Goal: Task Accomplishment & Management: Manage account settings

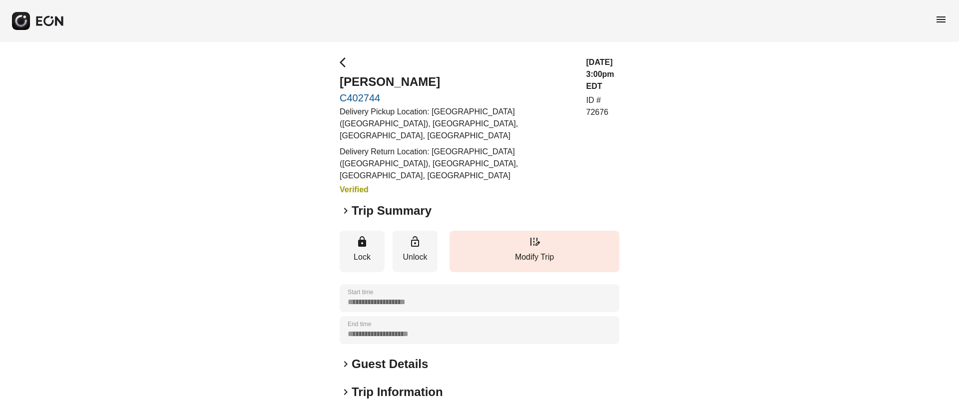
drag, startPoint x: 342, startPoint y: 184, endPoint x: 384, endPoint y: 183, distance: 41.5
click at [342, 205] on span "keyboard_arrow_right" at bounding box center [346, 211] width 12 height 12
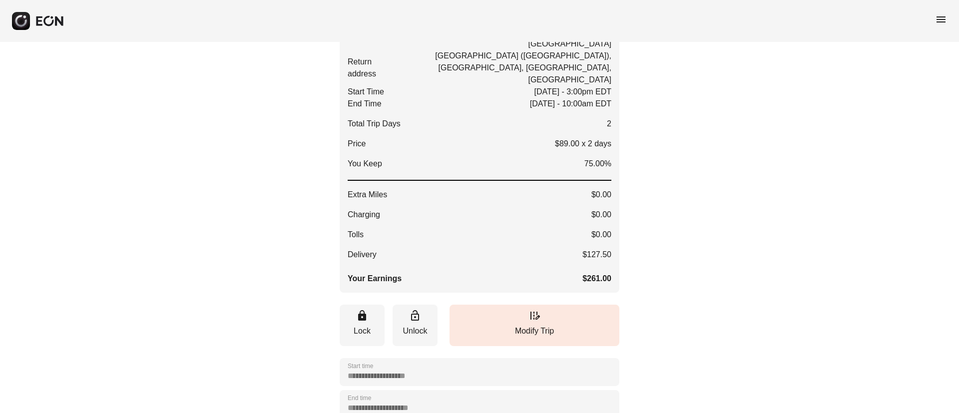
scroll to position [150, 0]
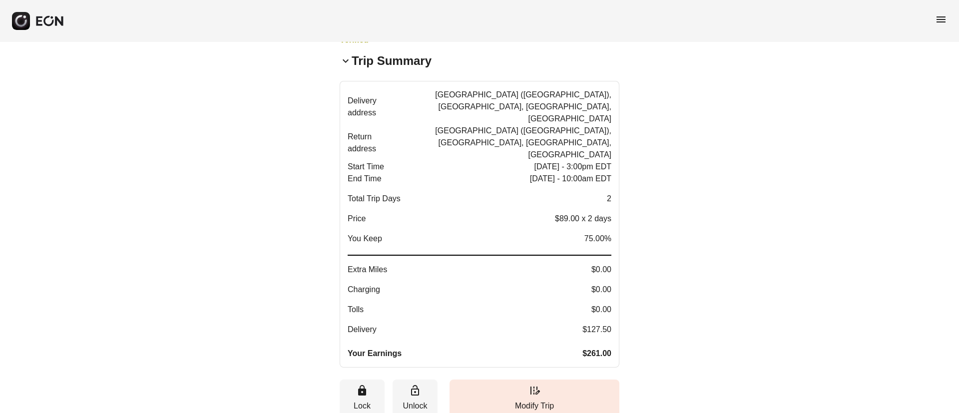
drag, startPoint x: 580, startPoint y: 256, endPoint x: 611, endPoint y: 259, distance: 31.1
click at [611, 259] on button "Delivery address LaGuardia Airport (LGA), East Elmhurst, NY, USA Return address…" at bounding box center [480, 224] width 280 height 287
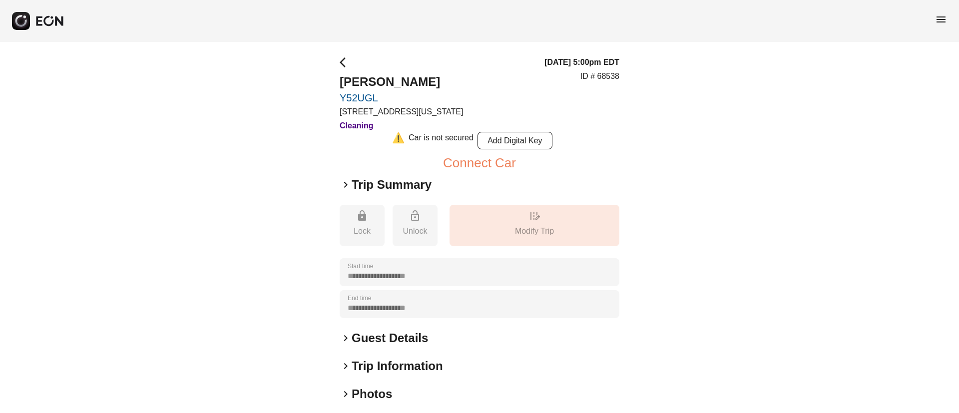
click at [942, 15] on span "menu" at bounding box center [941, 19] width 12 height 12
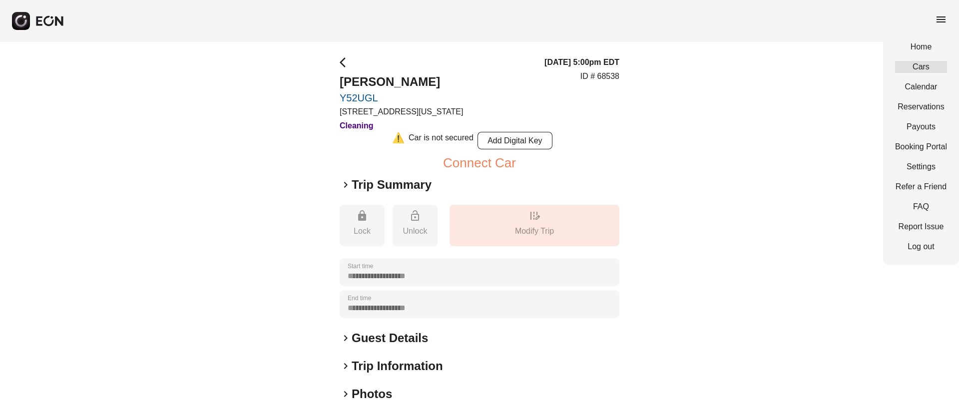
click at [925, 68] on link "Cars" at bounding box center [921, 67] width 52 height 12
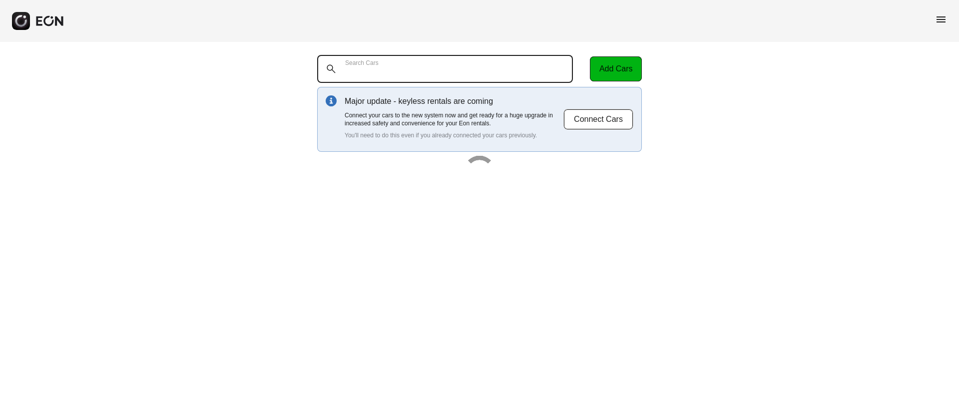
click at [414, 75] on Cars "Search Cars" at bounding box center [445, 69] width 256 height 28
paste Cars "******"
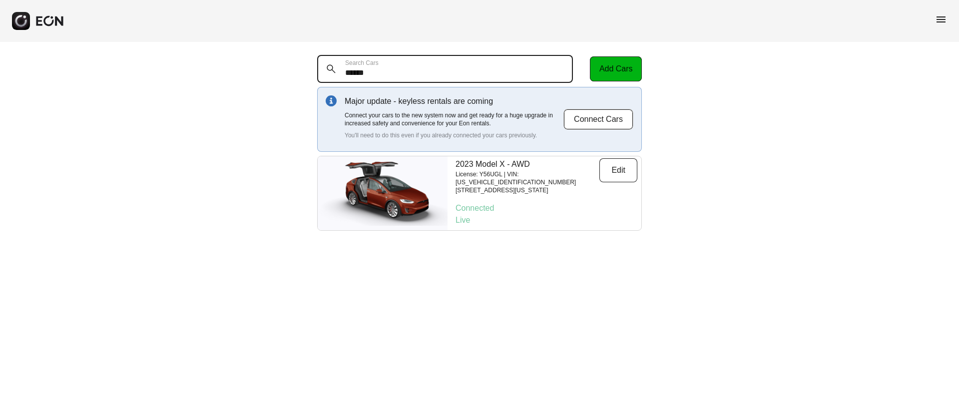
type Cars "******"
click at [943, 22] on span "menu" at bounding box center [941, 19] width 12 height 12
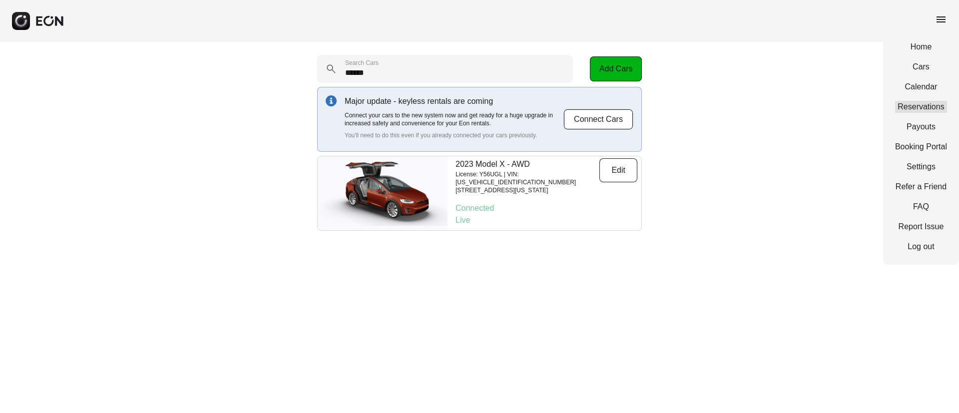
click at [921, 104] on link "Reservations" at bounding box center [921, 107] width 52 height 12
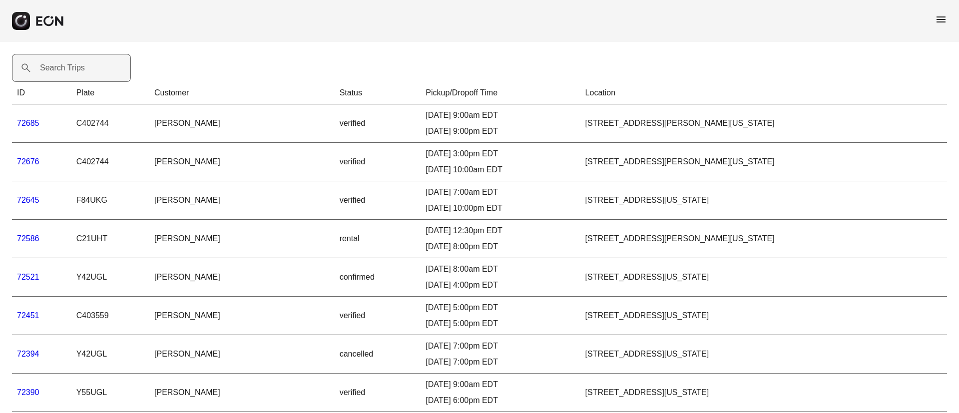
click at [58, 71] on label "Search Trips" at bounding box center [62, 68] width 45 height 12
click at [58, 71] on Trips "Search Trips" at bounding box center [71, 68] width 119 height 28
paste Trips "*****"
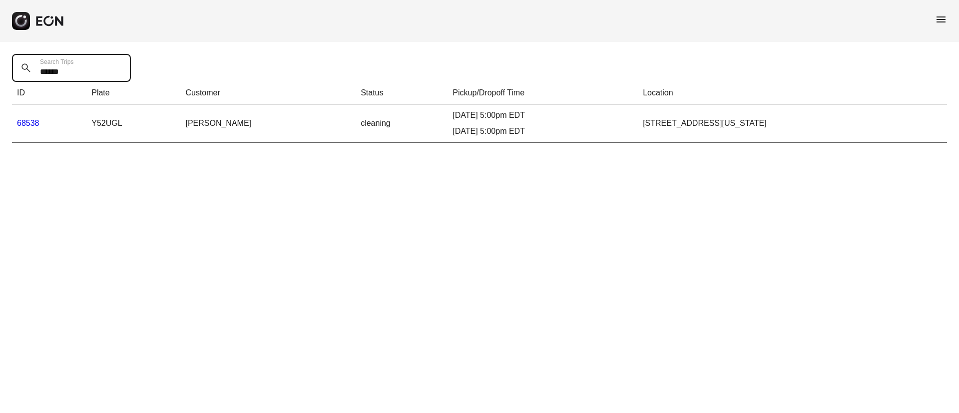
type Trips "*****"
click at [27, 122] on link "68538" at bounding box center [28, 123] width 22 height 8
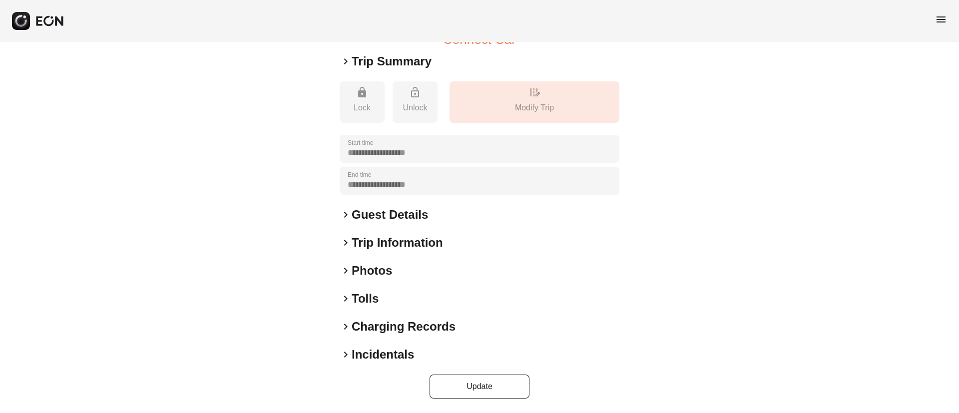
click at [396, 274] on div "keyboard_arrow_right Photos" at bounding box center [480, 271] width 280 height 16
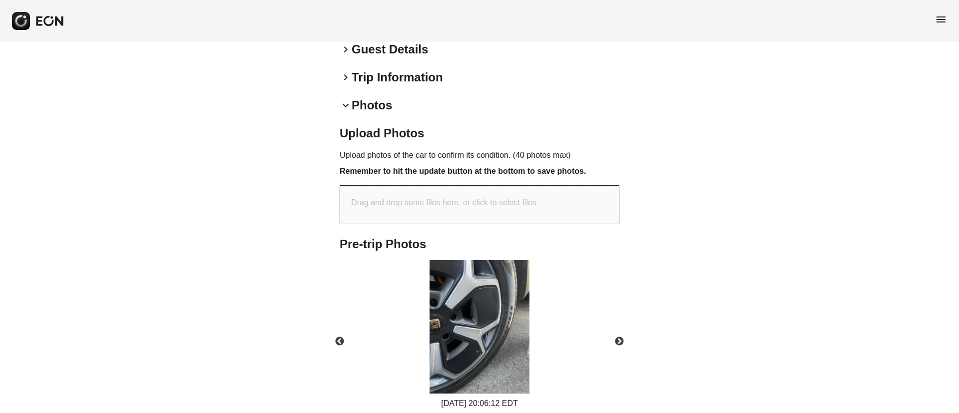
scroll to position [336, 0]
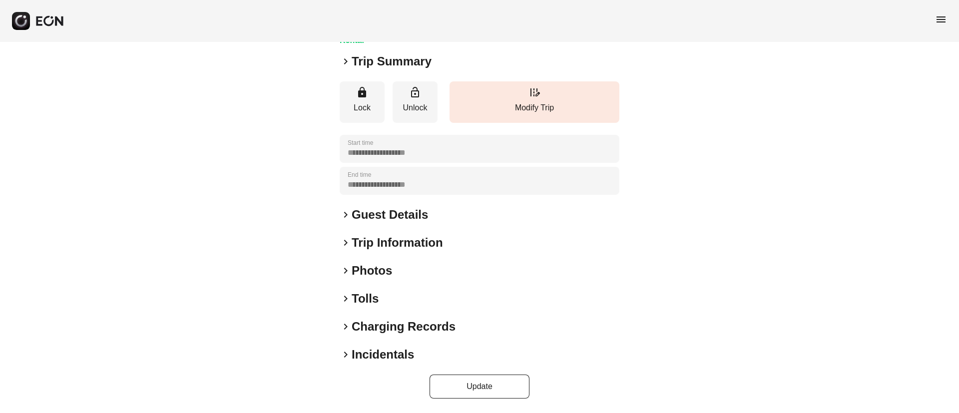
click at [409, 275] on div "keyboard_arrow_right Photos" at bounding box center [480, 271] width 280 height 16
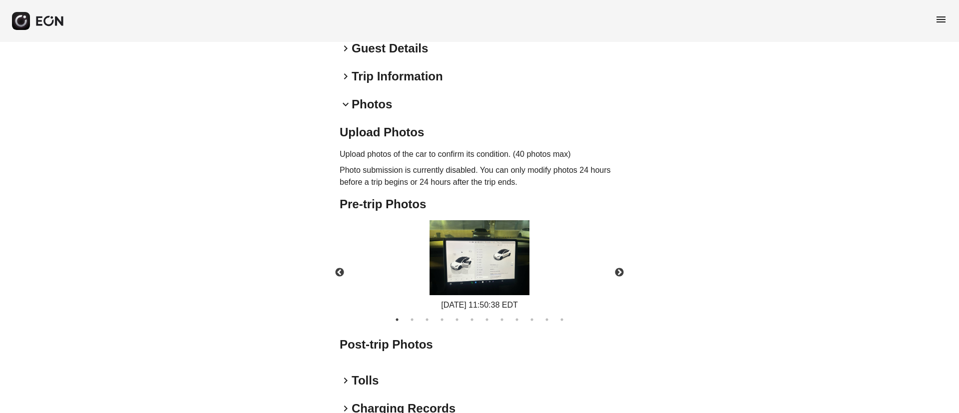
scroll to position [259, 0]
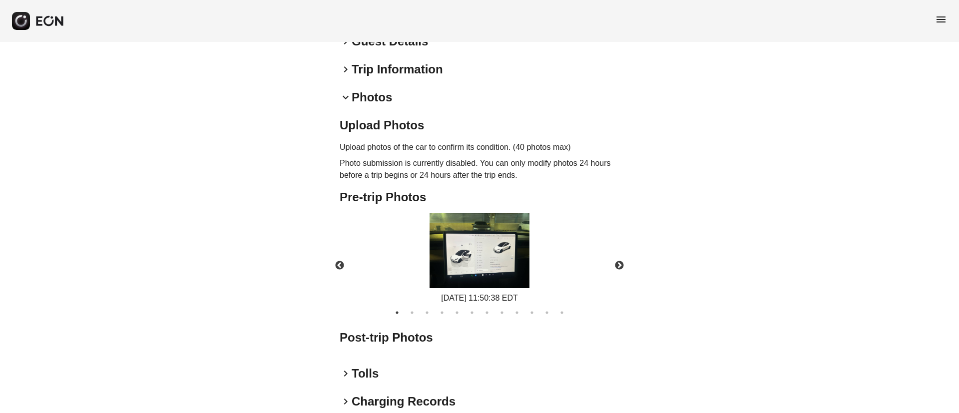
click at [509, 264] on img at bounding box center [479, 250] width 100 height 75
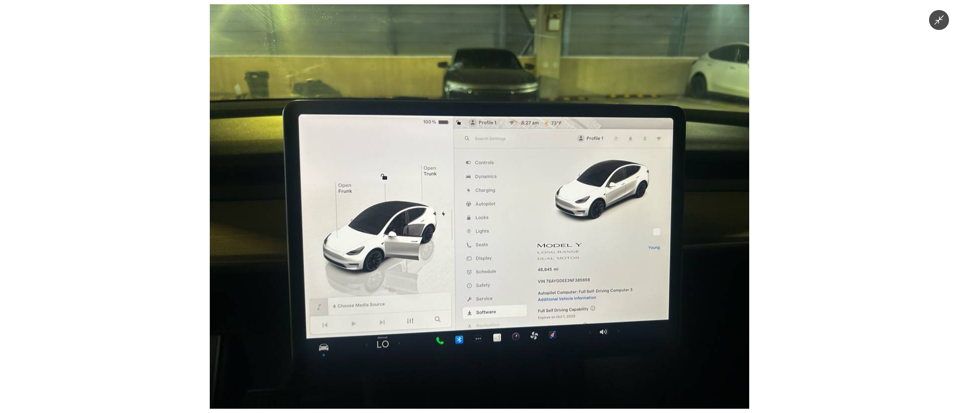
click at [509, 264] on img at bounding box center [479, 206] width 539 height 404
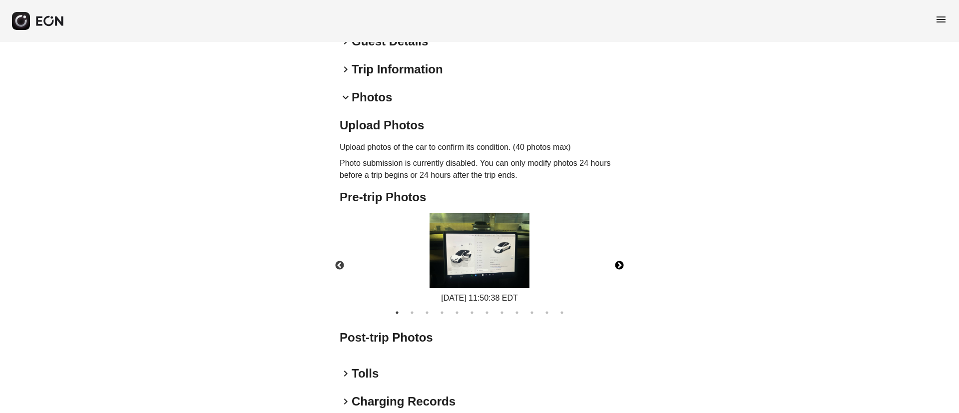
click at [623, 265] on button "Next" at bounding box center [619, 265] width 35 height 35
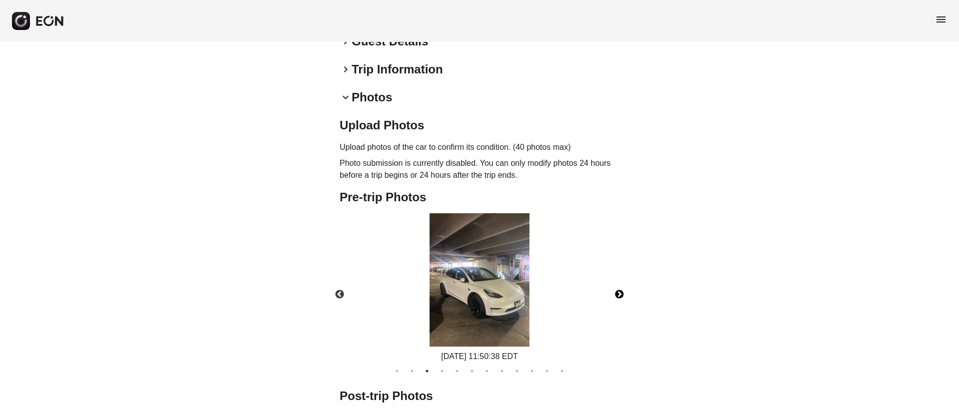
click at [623, 265] on div "09/04/2025 11:50:38 EDT" at bounding box center [479, 287] width 297 height 149
click at [614, 293] on button "Next" at bounding box center [619, 294] width 35 height 35
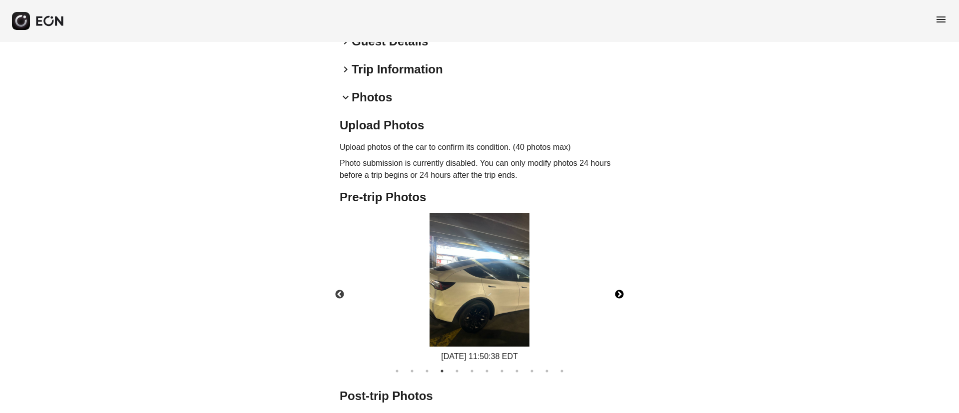
click at [614, 293] on button "Next" at bounding box center [619, 294] width 35 height 35
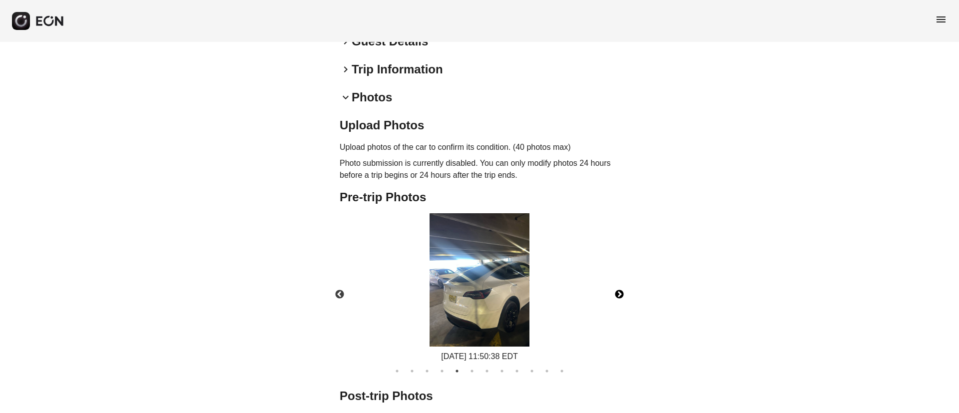
click at [614, 293] on button "Next" at bounding box center [619, 294] width 35 height 35
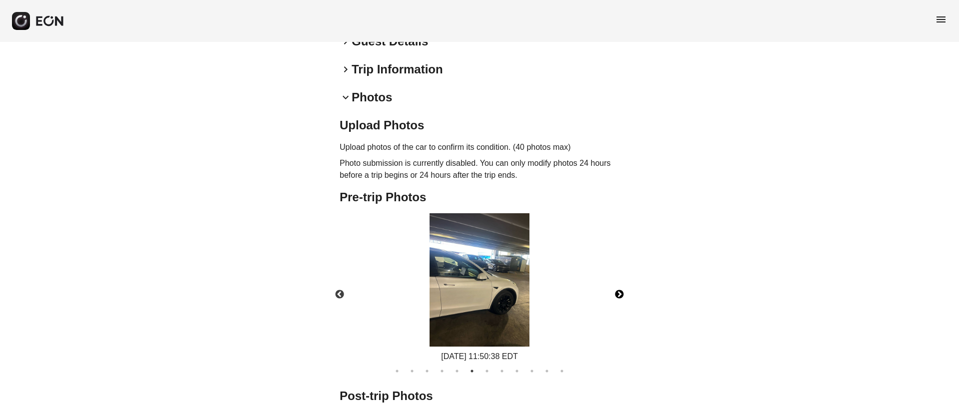
click at [614, 293] on button "Next" at bounding box center [619, 294] width 35 height 35
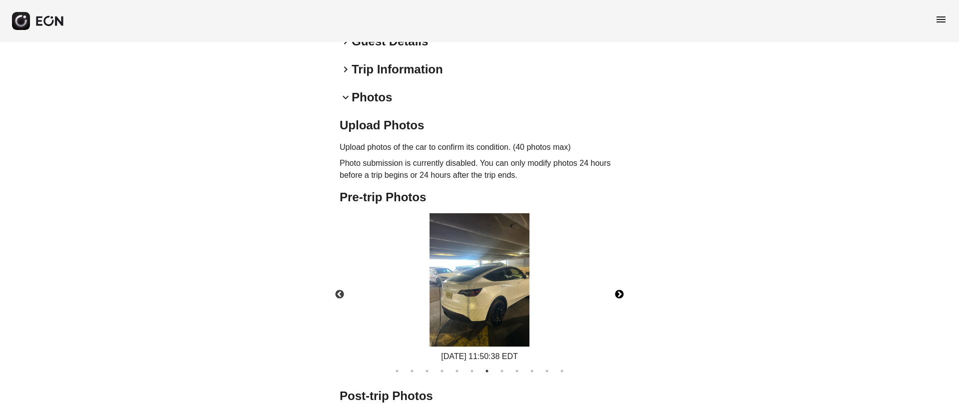
click at [614, 293] on button "Next" at bounding box center [619, 294] width 35 height 35
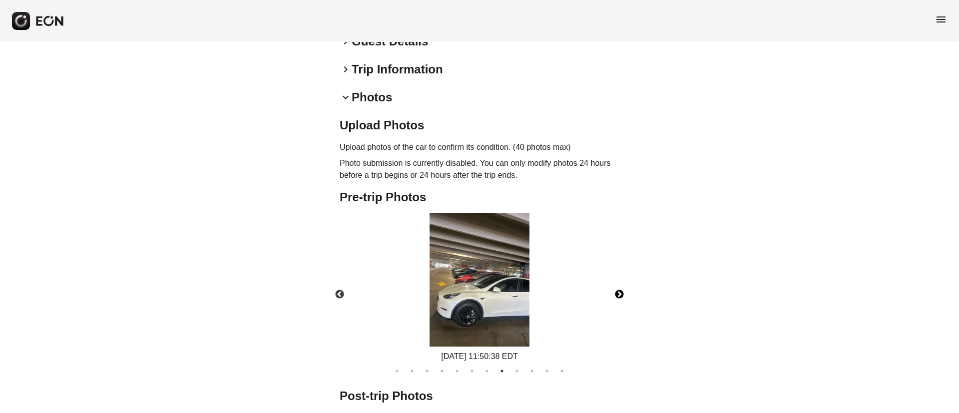
click at [614, 293] on button "Next" at bounding box center [619, 294] width 35 height 35
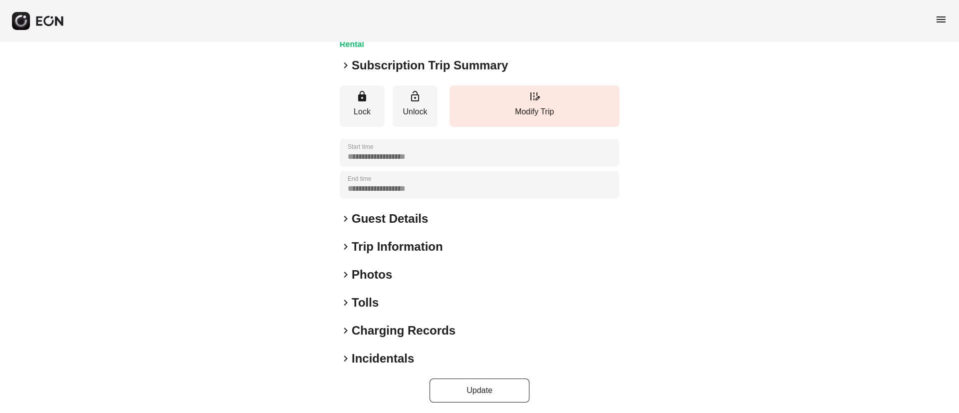
scroll to position [125, 0]
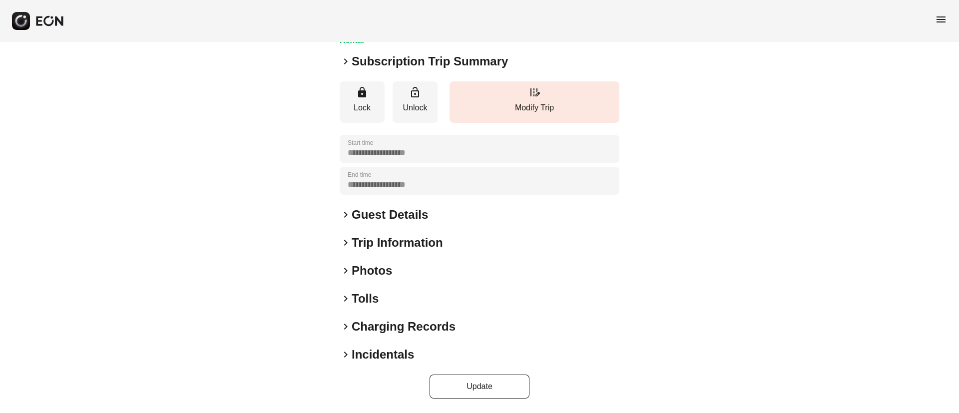
click at [384, 266] on h2 "Photos" at bounding box center [372, 271] width 40 height 16
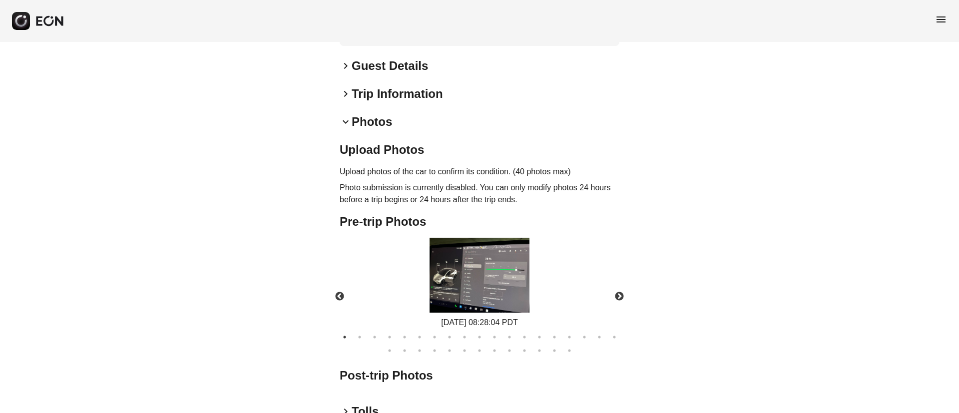
scroll to position [275, 0]
click at [503, 287] on img at bounding box center [479, 274] width 100 height 75
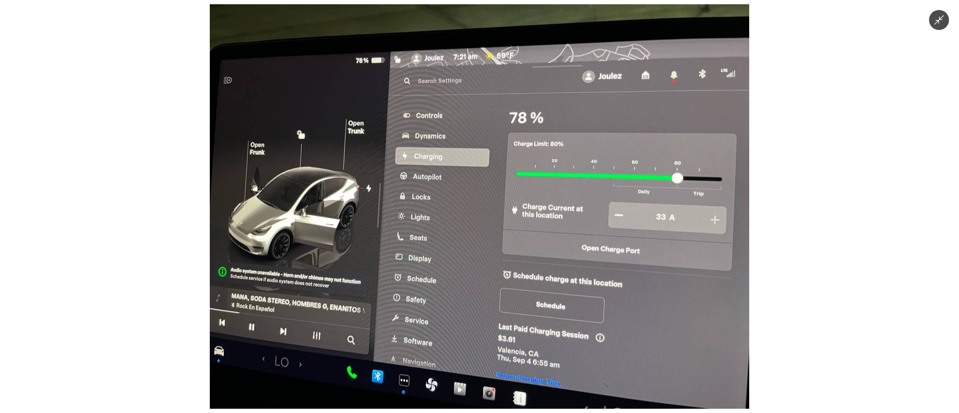
click at [499, 287] on img at bounding box center [479, 206] width 539 height 404
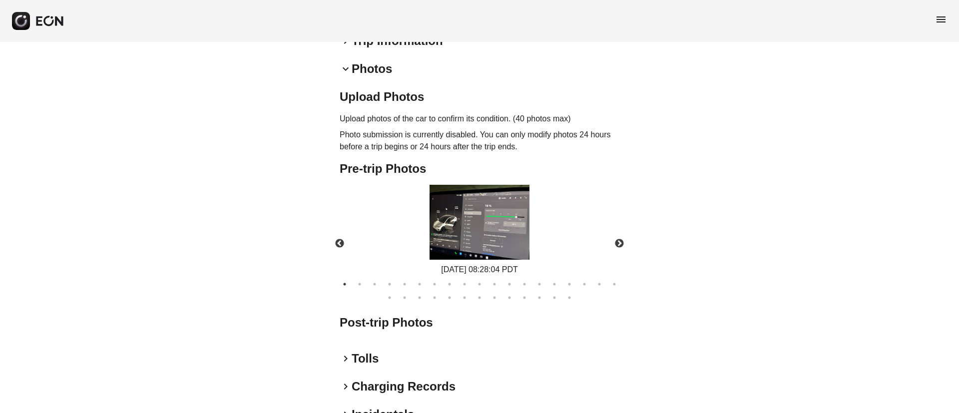
scroll to position [387, 0]
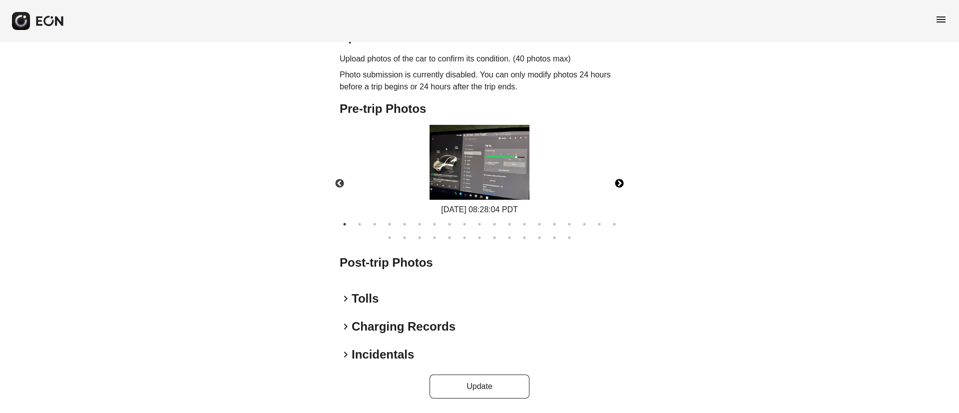
click at [621, 186] on button "Next" at bounding box center [619, 183] width 35 height 35
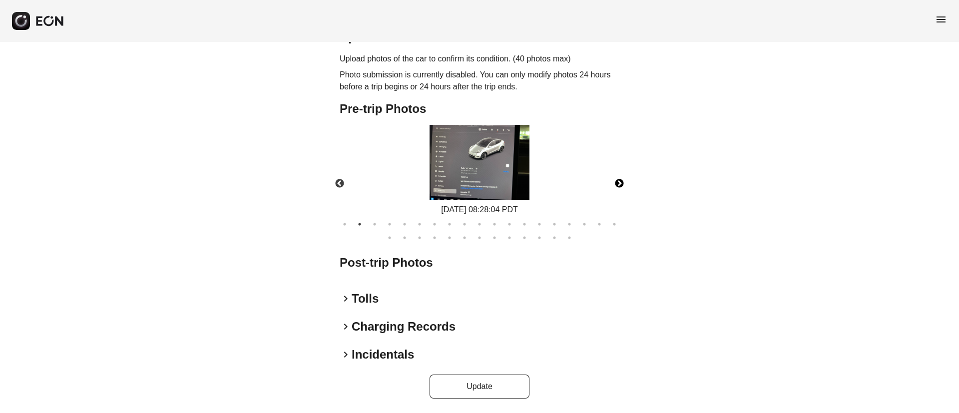
click at [621, 186] on button "Next" at bounding box center [619, 183] width 35 height 35
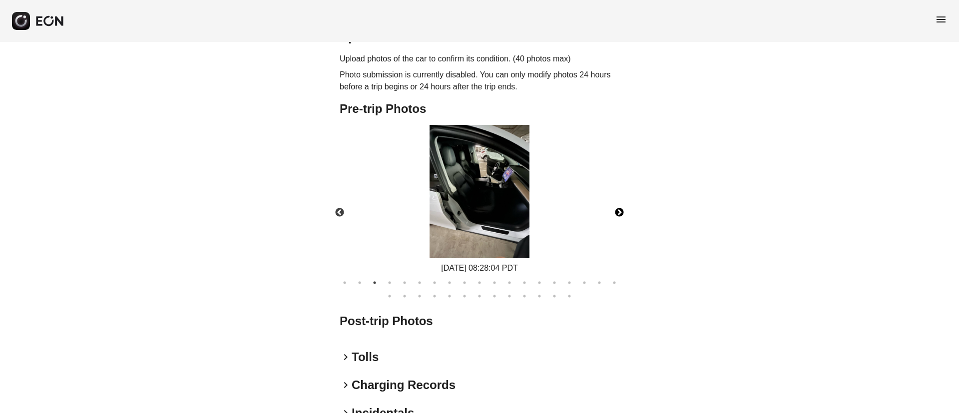
click at [617, 212] on button "Next" at bounding box center [619, 212] width 35 height 35
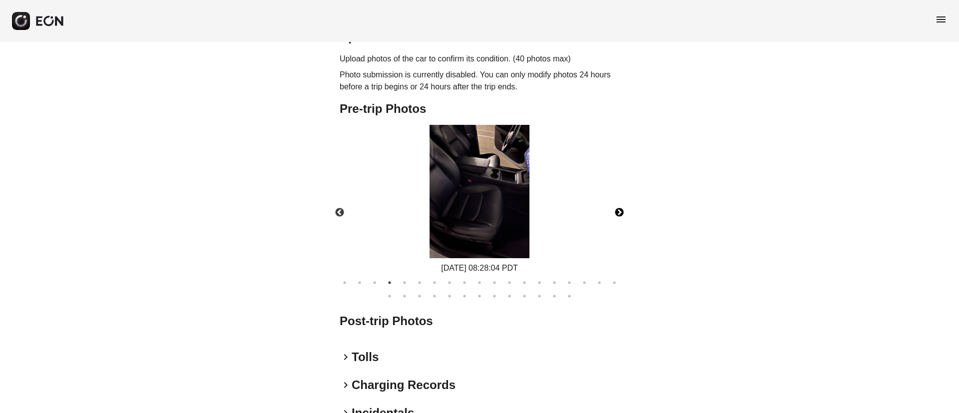
click at [617, 212] on button "Next" at bounding box center [619, 212] width 35 height 35
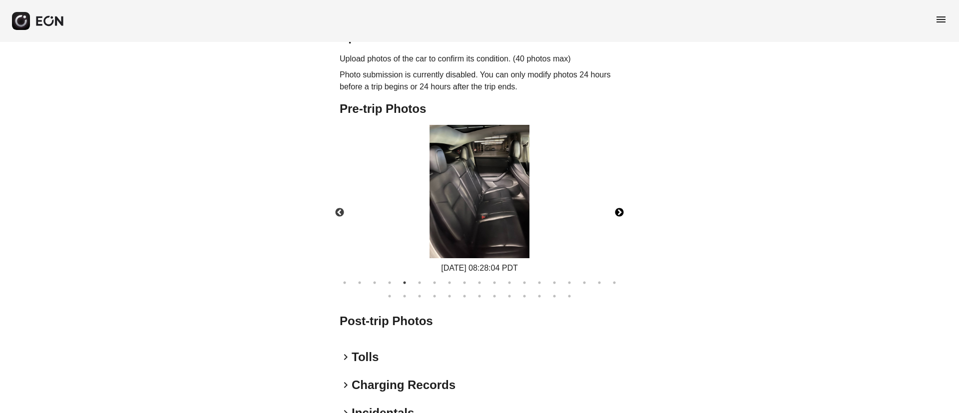
click at [499, 215] on img at bounding box center [479, 191] width 100 height 133
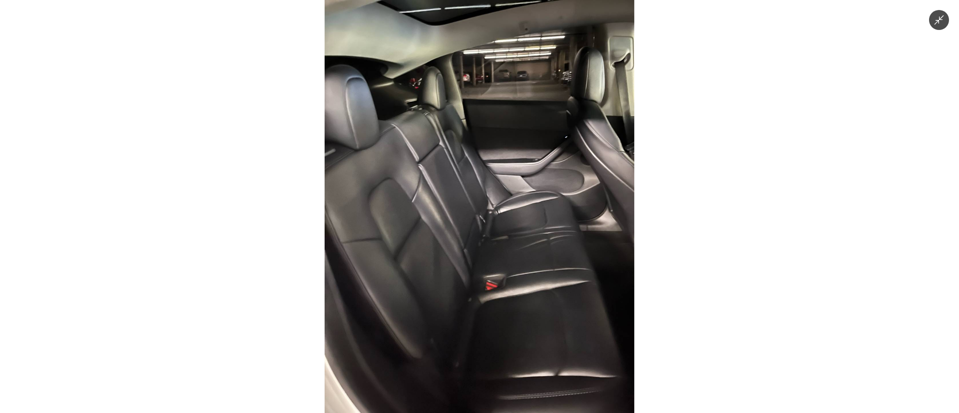
click at [499, 216] on img at bounding box center [480, 206] width 310 height 413
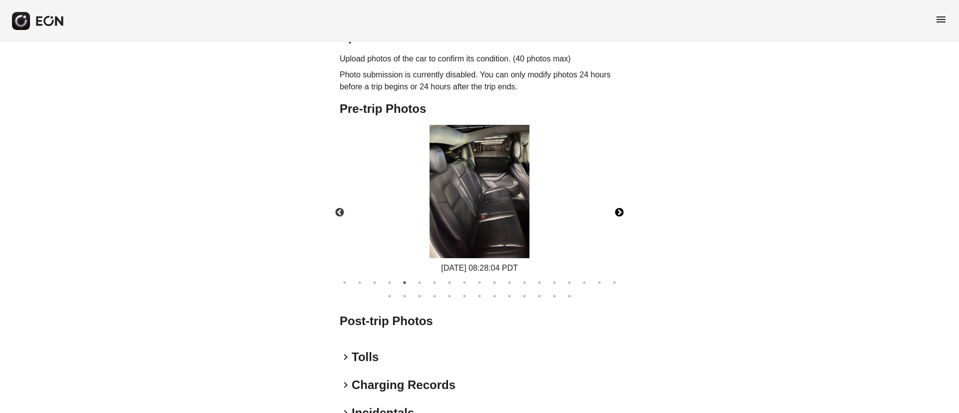
click at [499, 216] on img at bounding box center [479, 191] width 100 height 133
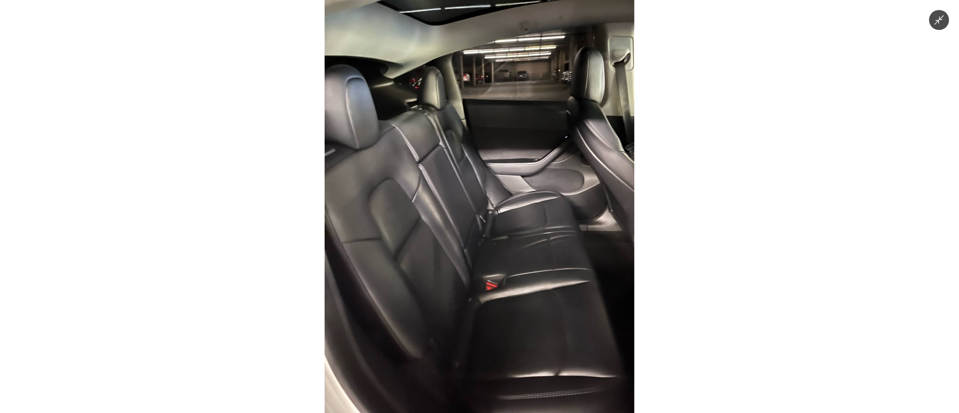
click at [499, 216] on img at bounding box center [480, 206] width 310 height 413
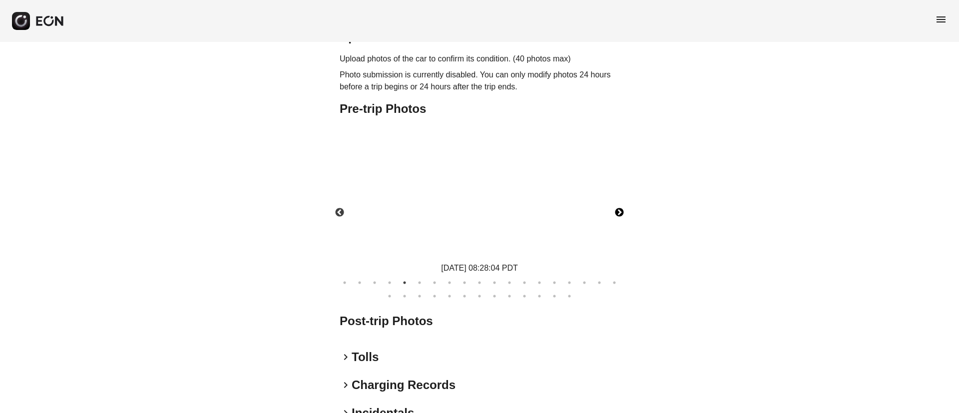
click at [499, 216] on img at bounding box center [479, 191] width 100 height 133
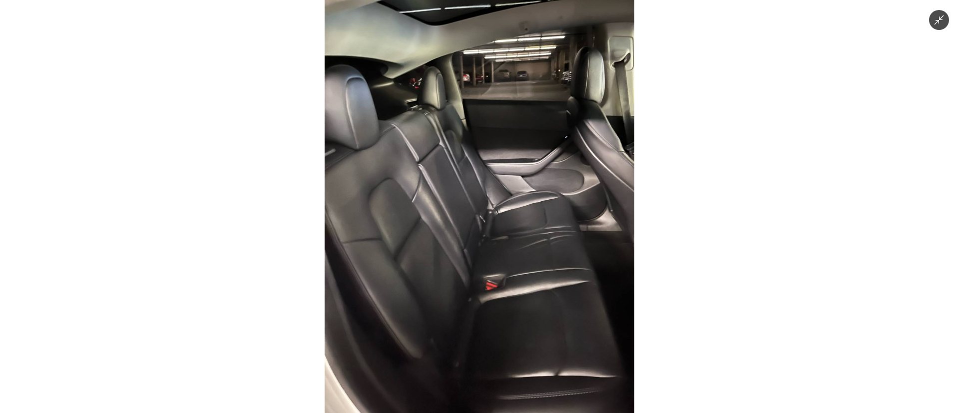
click at [499, 216] on img at bounding box center [480, 206] width 310 height 413
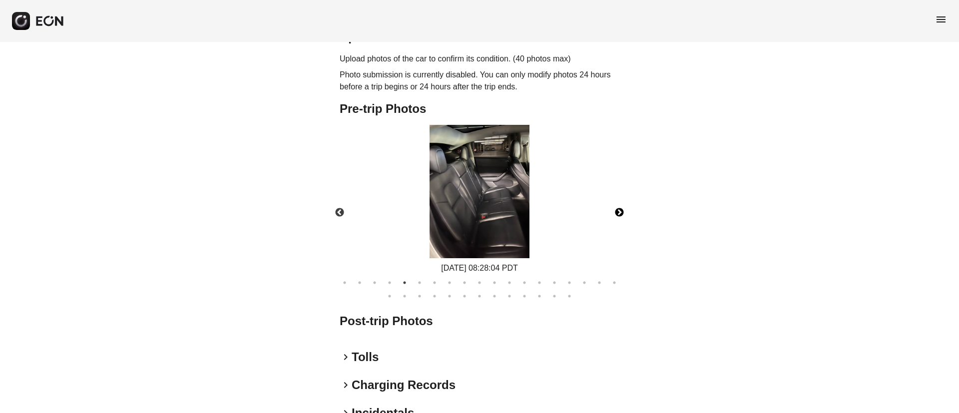
click at [620, 212] on button "Next" at bounding box center [619, 212] width 35 height 35
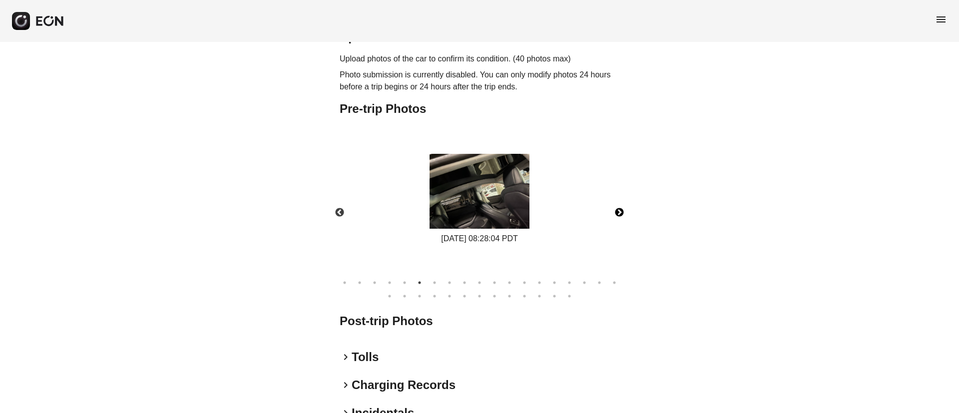
click at [471, 216] on img at bounding box center [479, 191] width 100 height 75
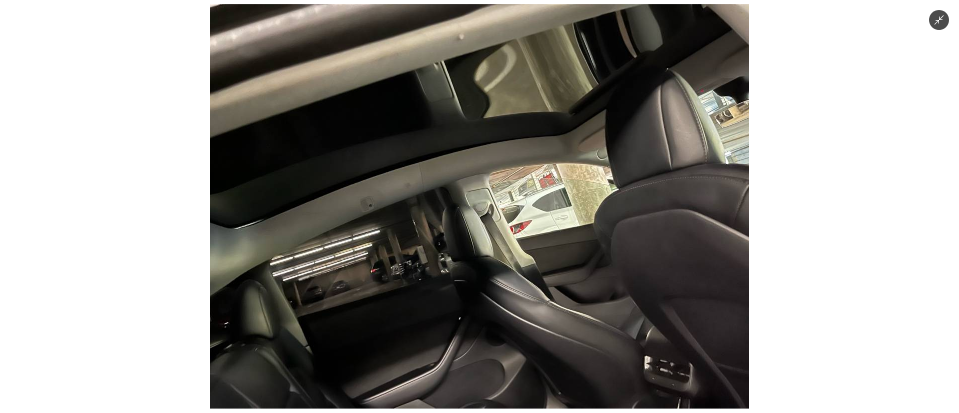
click at [471, 216] on img at bounding box center [479, 206] width 539 height 404
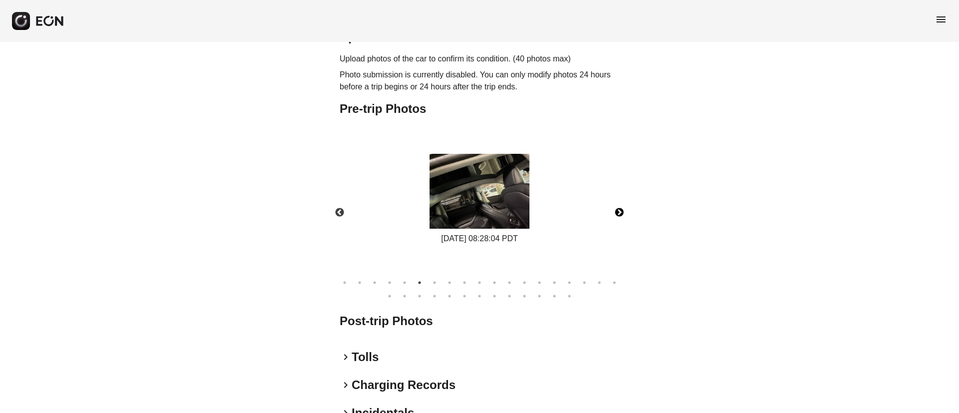
click at [618, 211] on button "Next" at bounding box center [619, 212] width 35 height 35
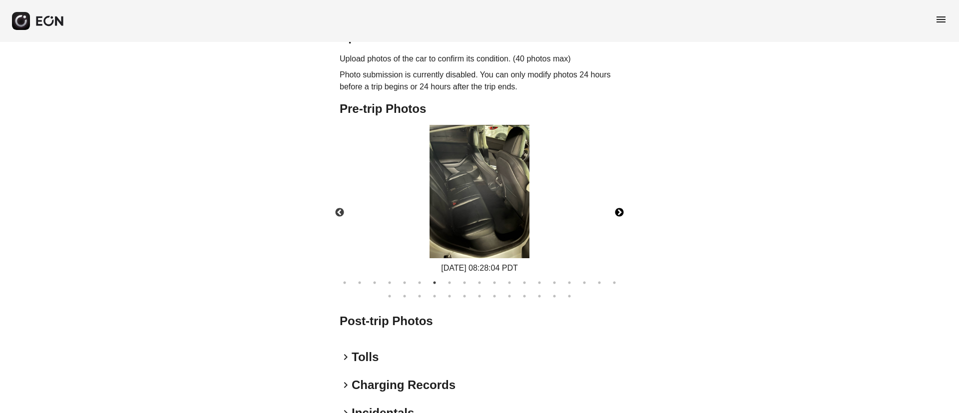
click at [618, 211] on button "Next" at bounding box center [619, 212] width 35 height 35
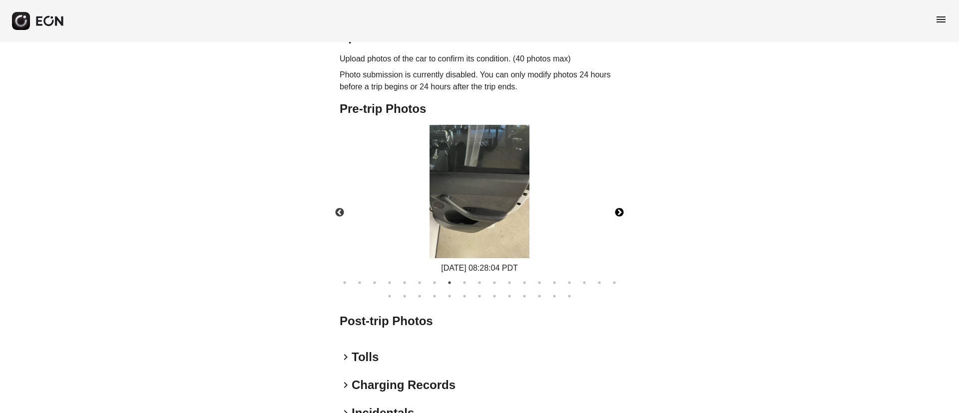
click at [618, 211] on button "Next" at bounding box center [619, 212] width 35 height 35
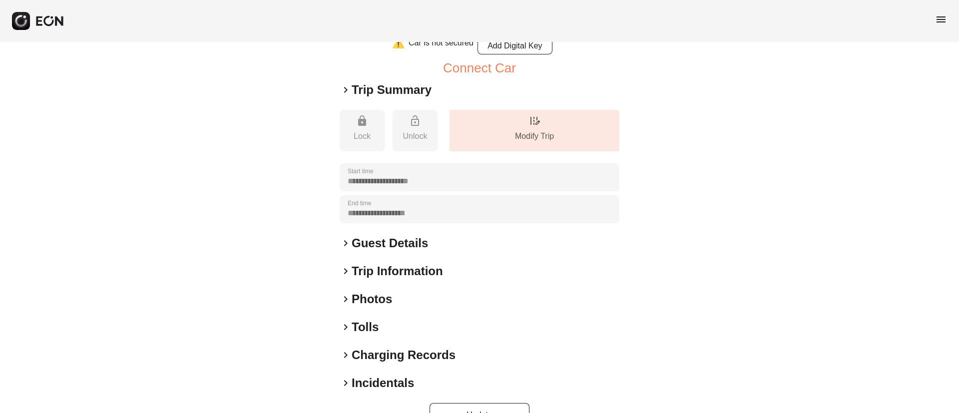
scroll to position [123, 0]
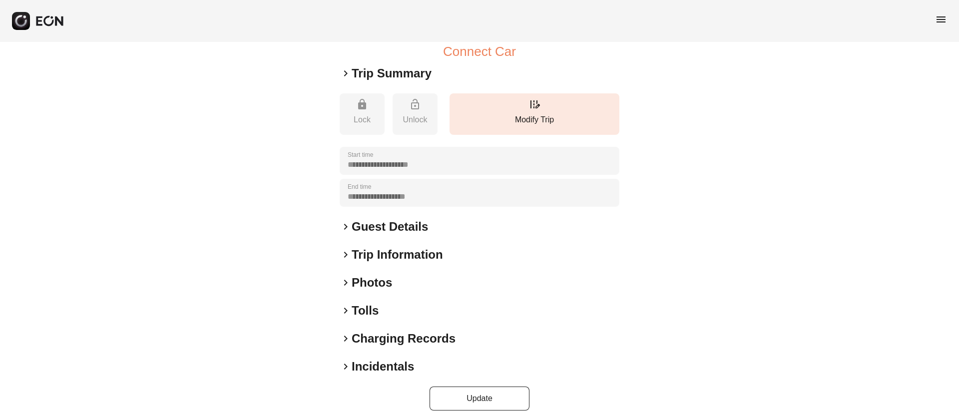
click at [407, 275] on div "keyboard_arrow_right Photos" at bounding box center [480, 283] width 280 height 16
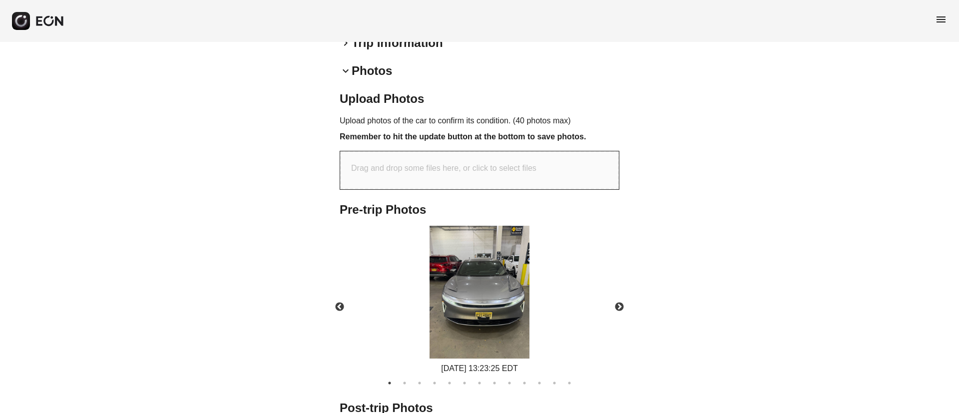
scroll to position [336, 0]
click at [481, 298] on img at bounding box center [479, 291] width 100 height 133
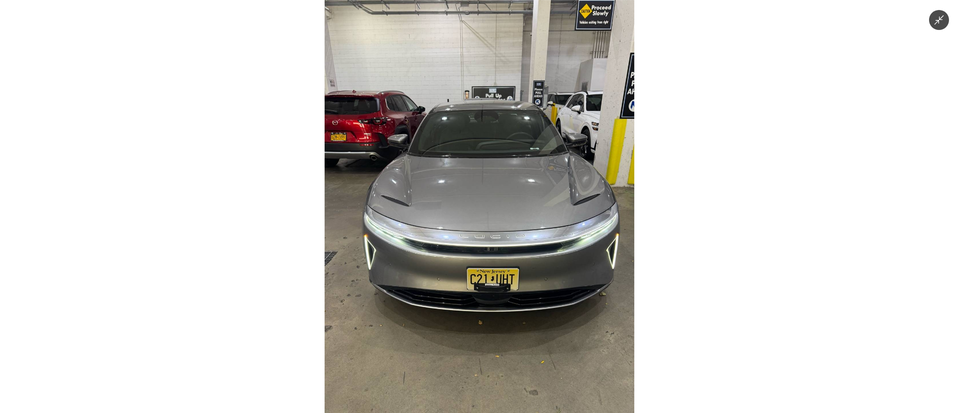
click at [481, 298] on img at bounding box center [480, 206] width 310 height 413
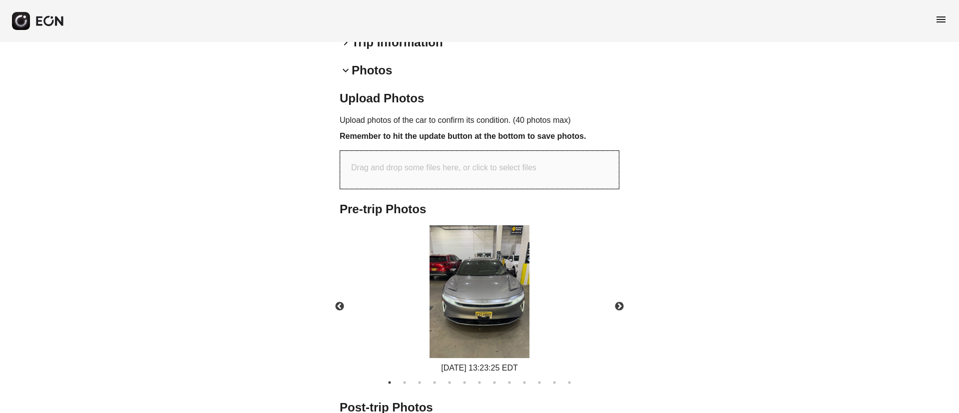
click at [481, 298] on img at bounding box center [479, 291] width 100 height 133
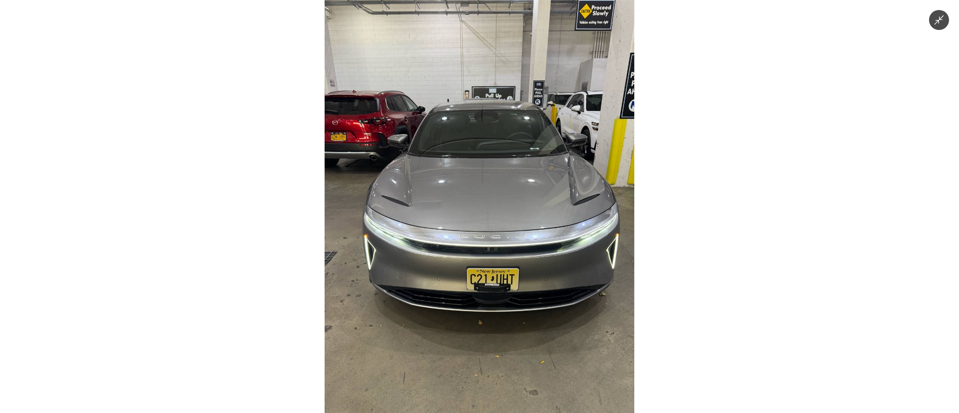
click at [481, 298] on img at bounding box center [480, 206] width 310 height 413
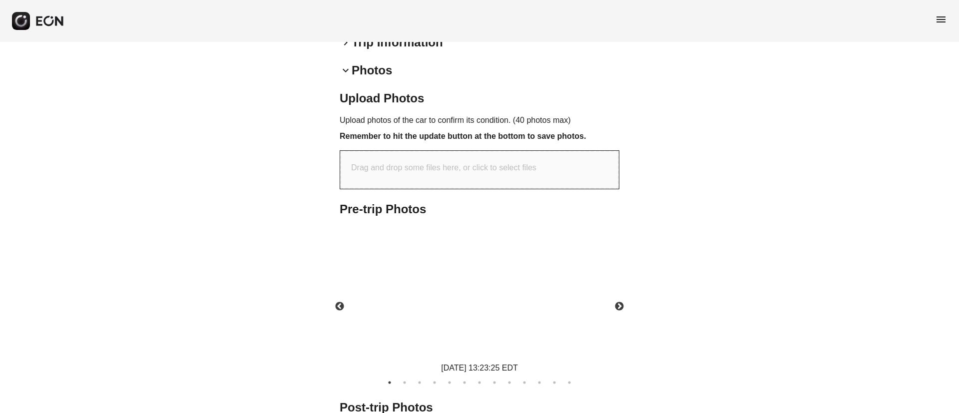
click at [481, 298] on img at bounding box center [479, 291] width 100 height 133
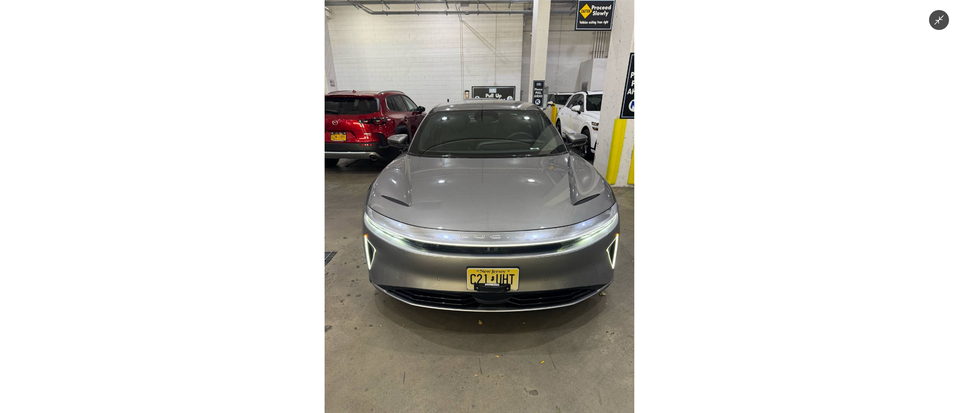
click at [481, 298] on img at bounding box center [480, 206] width 310 height 413
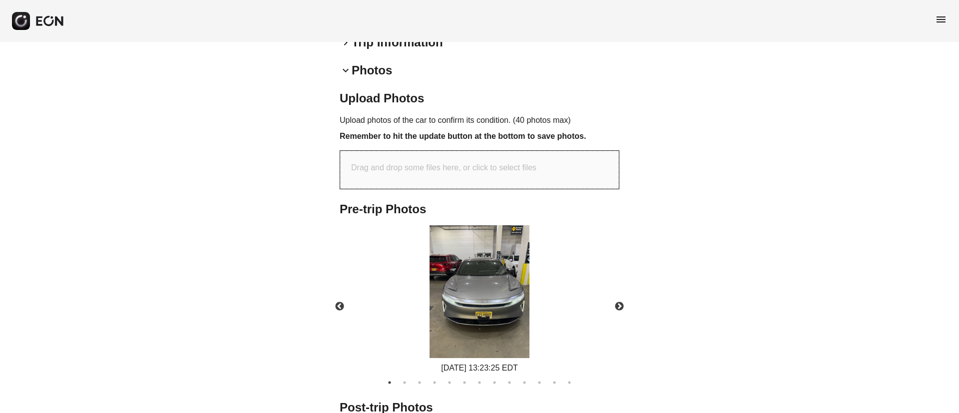
click at [481, 298] on img at bounding box center [479, 291] width 100 height 133
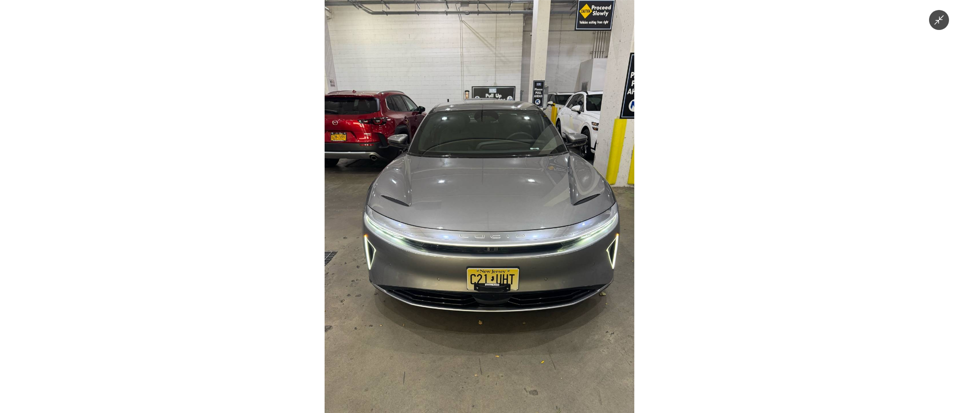
click at [481, 298] on img at bounding box center [480, 206] width 310 height 413
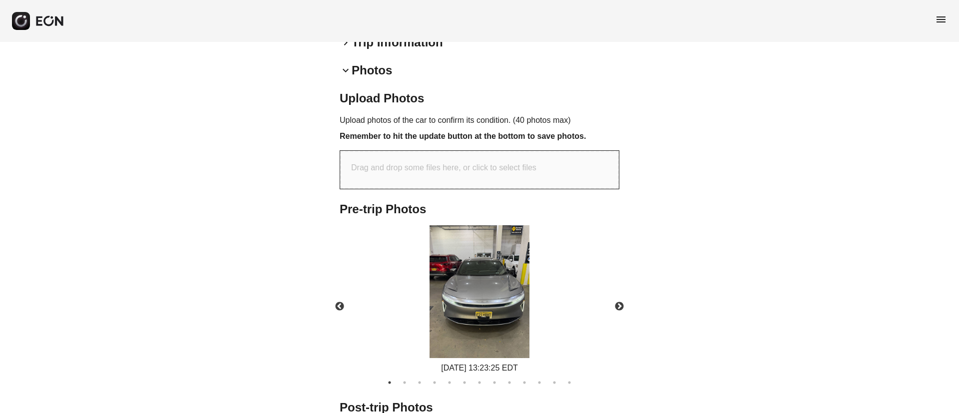
click at [481, 298] on img at bounding box center [479, 291] width 100 height 133
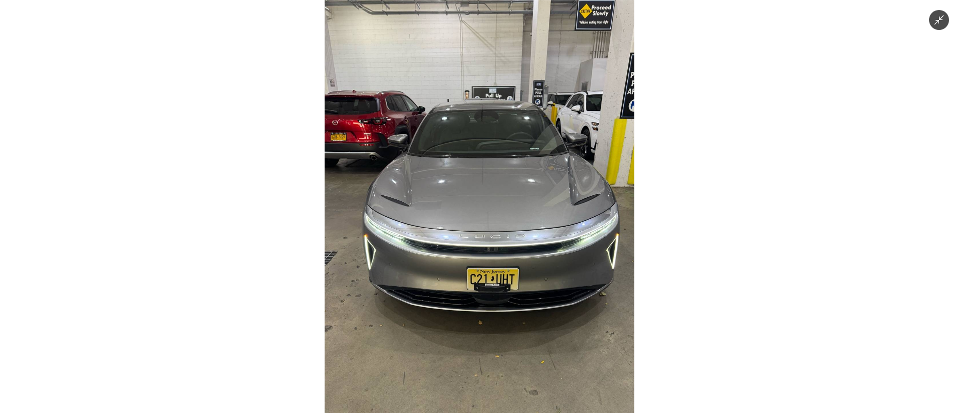
click at [481, 298] on img at bounding box center [480, 206] width 310 height 413
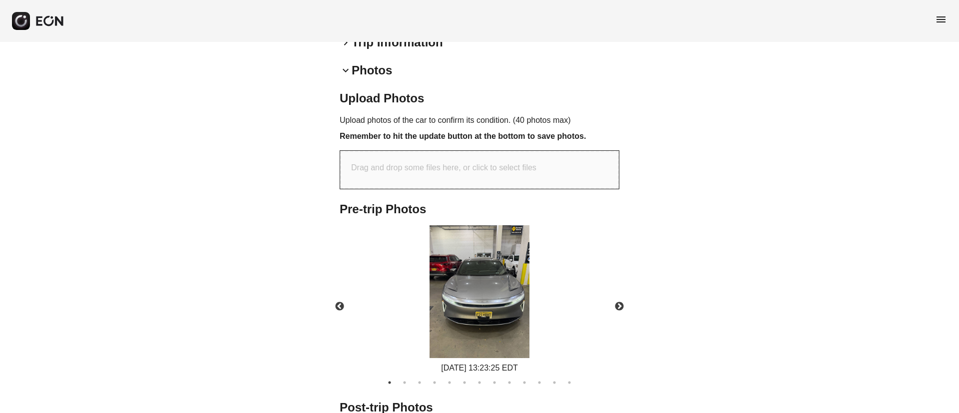
click at [481, 298] on img at bounding box center [479, 291] width 100 height 133
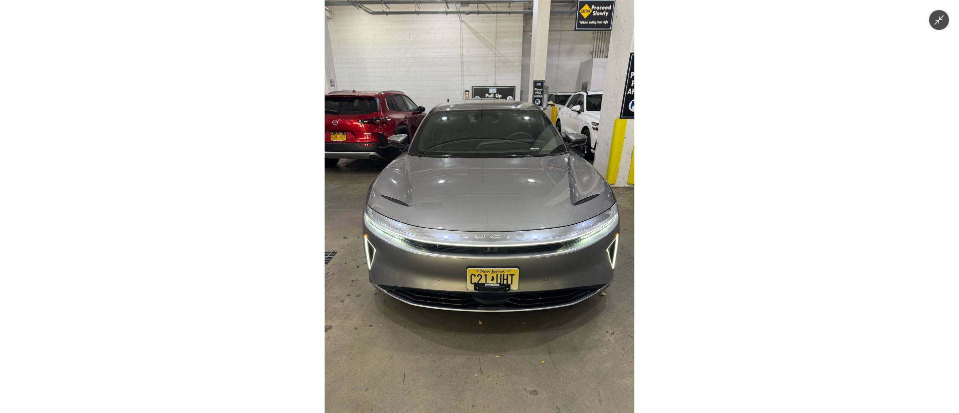
click at [481, 298] on img at bounding box center [480, 206] width 310 height 413
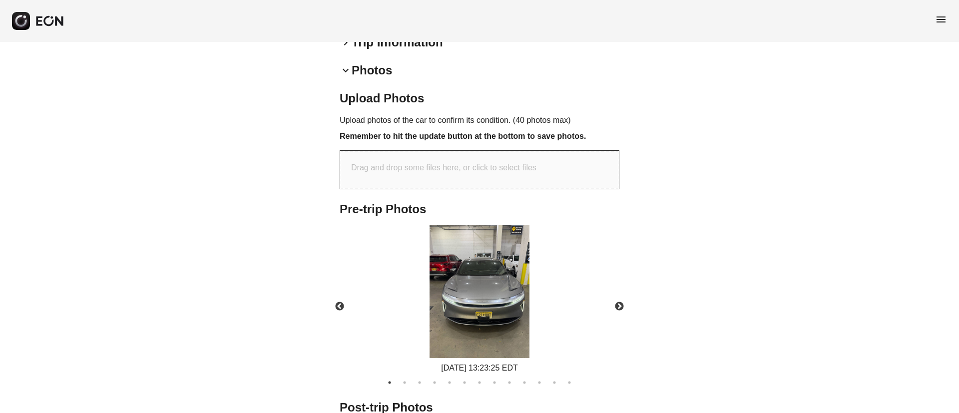
click at [481, 298] on img at bounding box center [479, 291] width 100 height 133
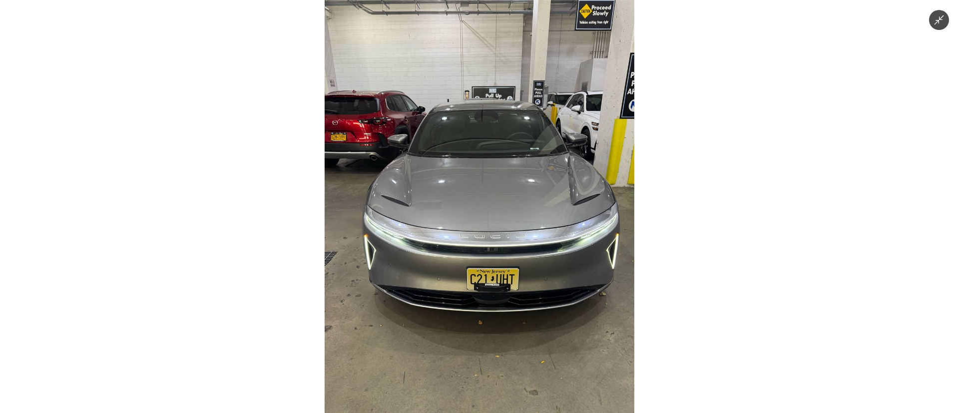
click at [481, 298] on img at bounding box center [480, 206] width 310 height 413
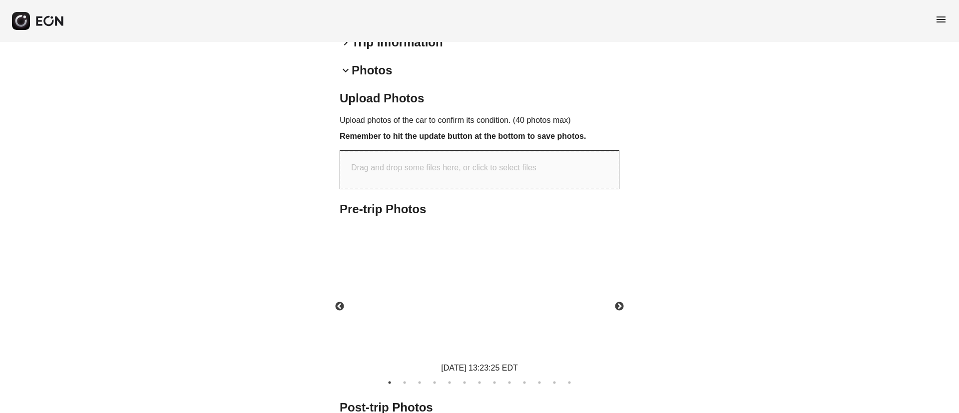
click at [481, 298] on img at bounding box center [479, 291] width 100 height 133
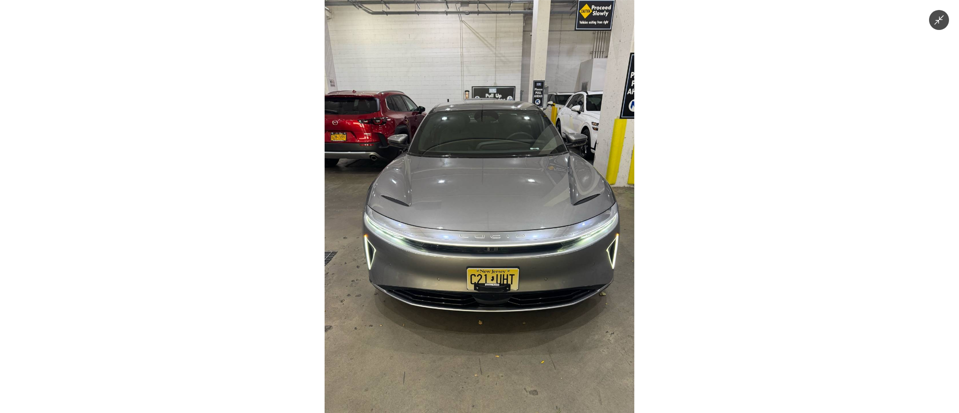
click at [481, 298] on img at bounding box center [480, 206] width 310 height 413
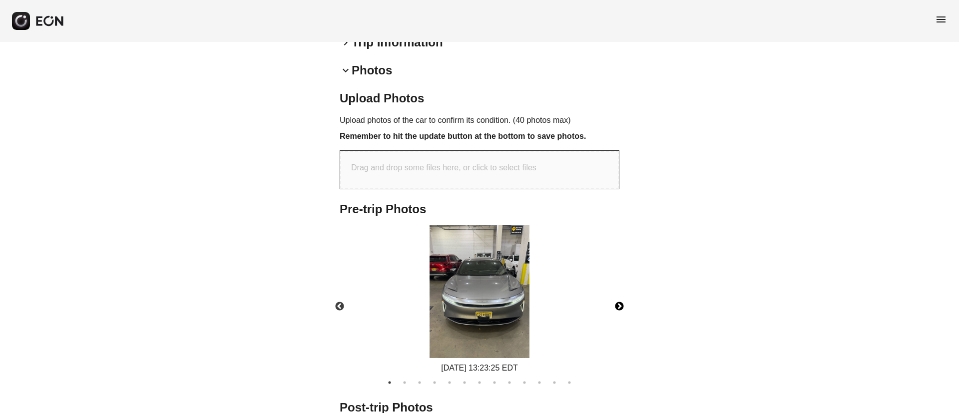
click at [617, 290] on button "Next" at bounding box center [619, 306] width 35 height 35
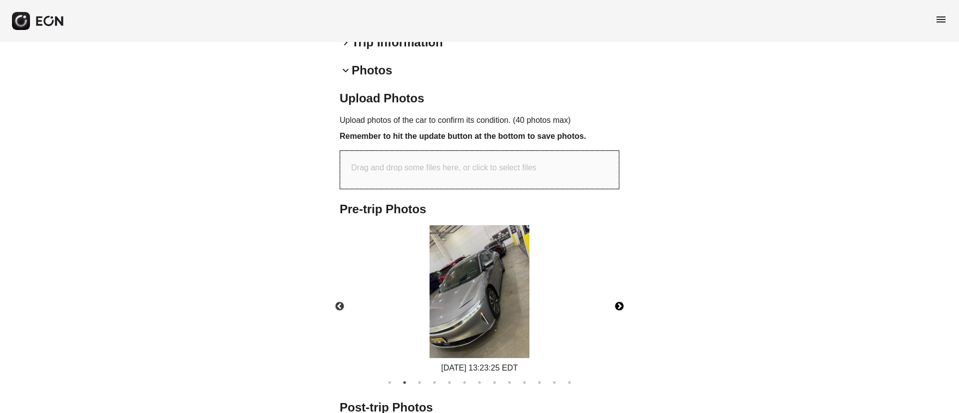
click at [617, 290] on button "Next" at bounding box center [619, 306] width 35 height 35
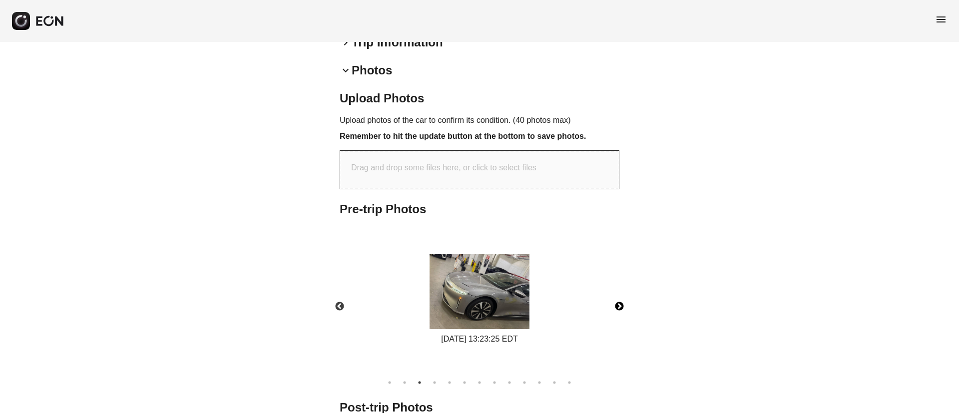
click at [464, 298] on img at bounding box center [479, 291] width 100 height 75
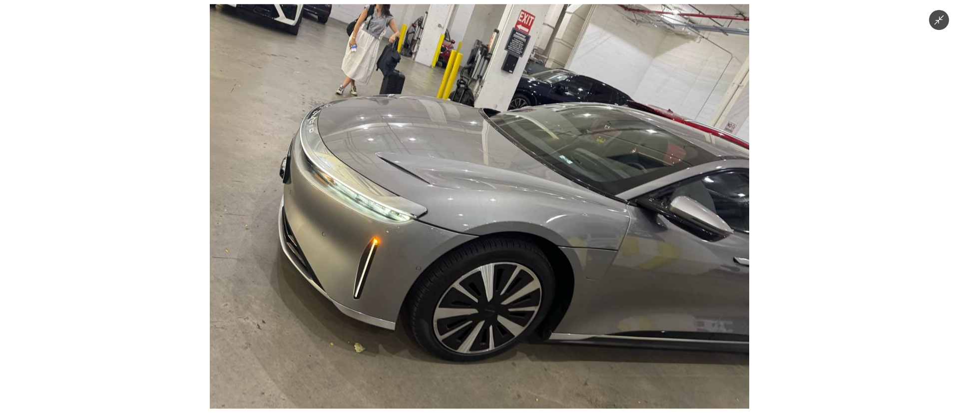
click at [464, 300] on img at bounding box center [479, 206] width 539 height 404
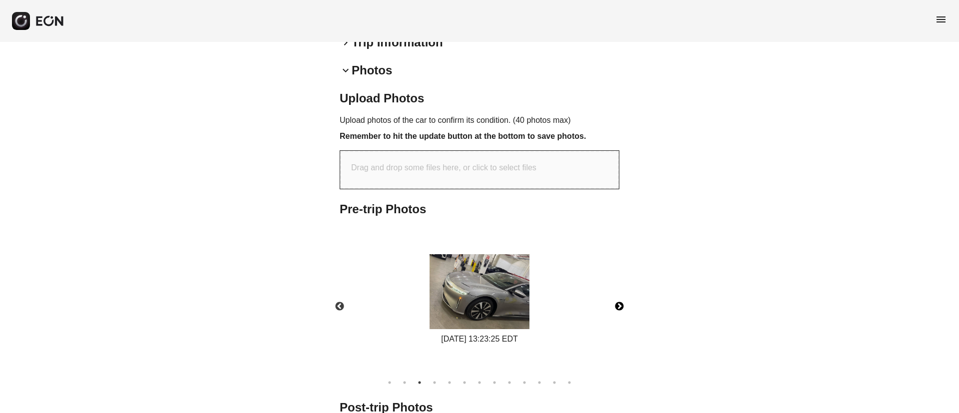
click at [473, 280] on img at bounding box center [479, 291] width 100 height 75
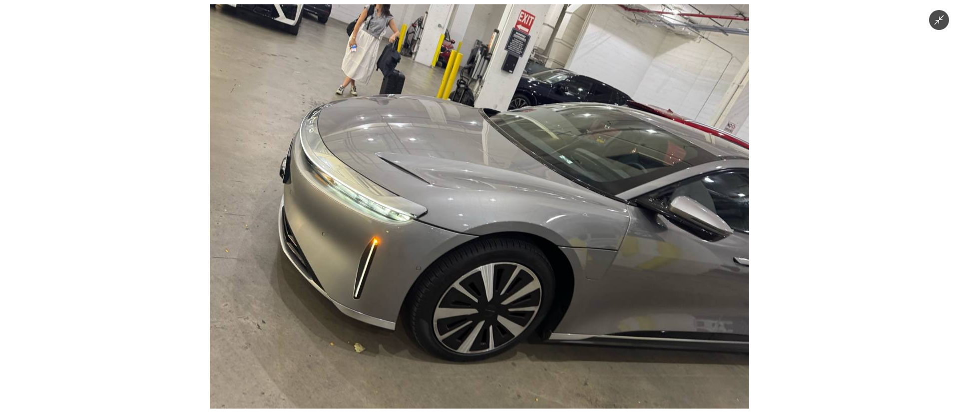
click at [431, 286] on img at bounding box center [479, 206] width 539 height 404
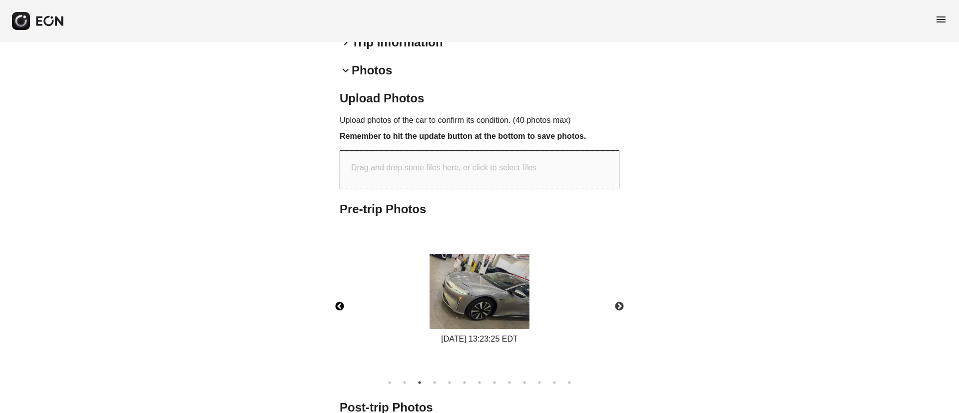
click at [336, 295] on button "Previous" at bounding box center [339, 306] width 35 height 35
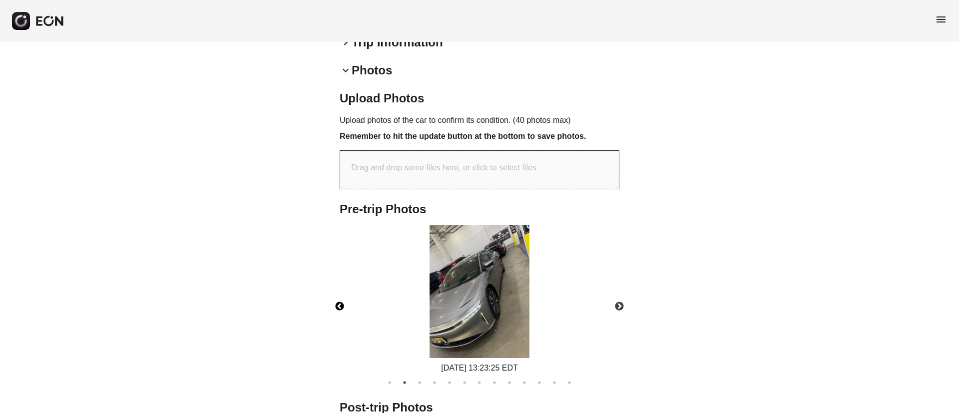
click at [481, 250] on img at bounding box center [479, 291] width 100 height 133
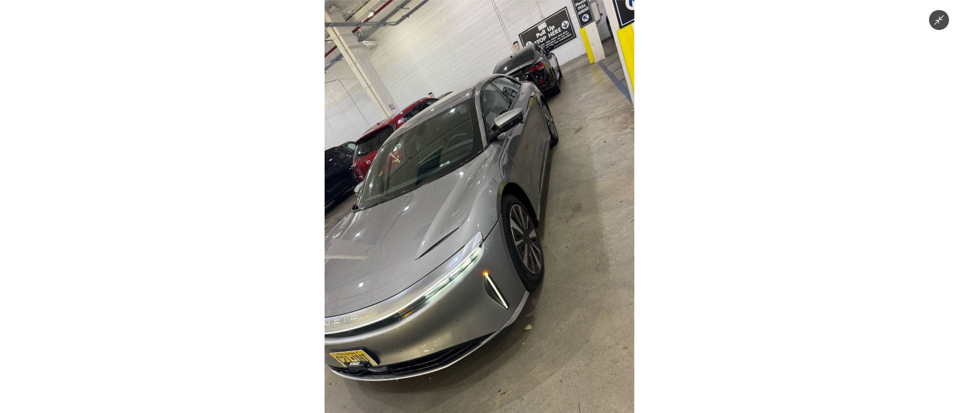
click at [481, 250] on img at bounding box center [480, 206] width 310 height 413
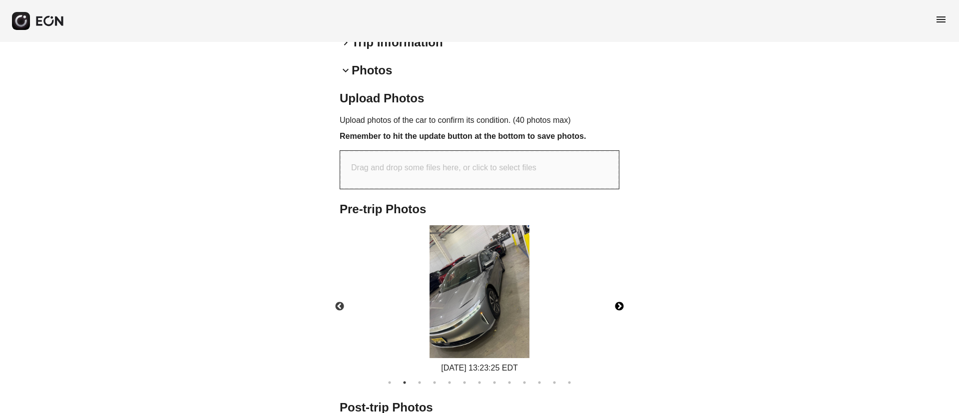
click at [617, 295] on button "Next" at bounding box center [619, 306] width 35 height 35
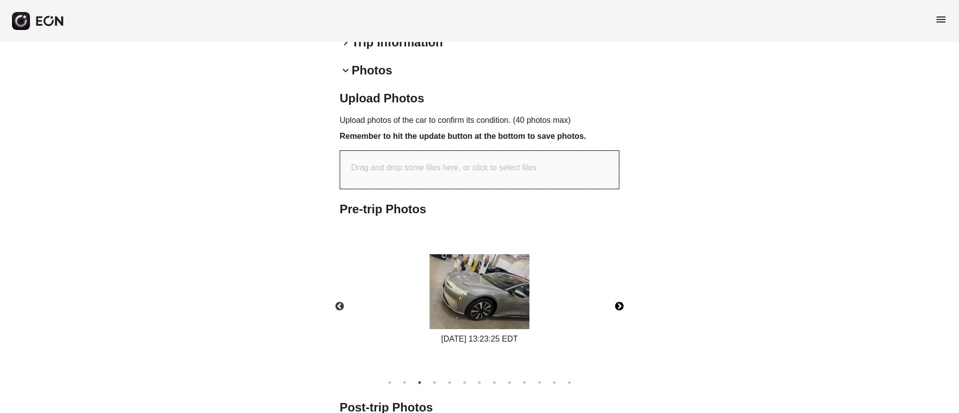
click at [435, 275] on img at bounding box center [479, 291] width 100 height 75
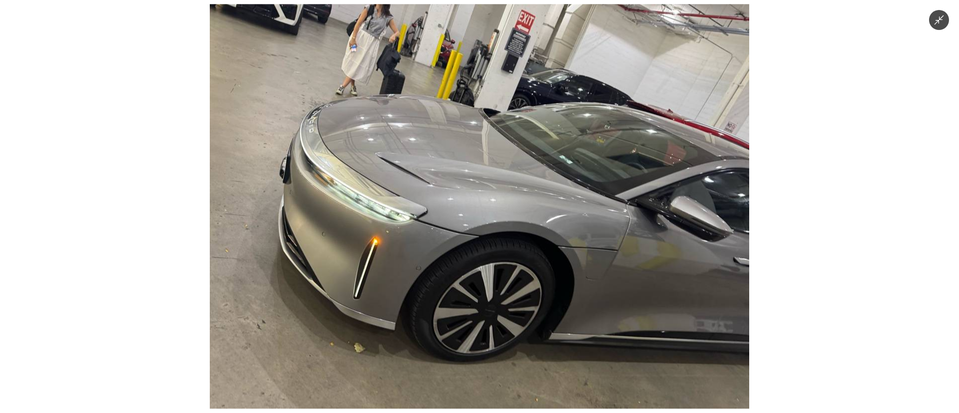
click at [475, 282] on img at bounding box center [479, 206] width 539 height 404
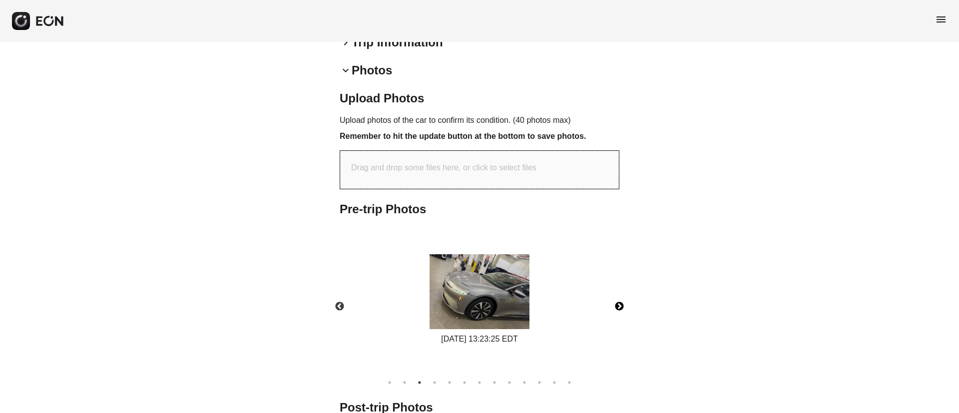
click at [462, 254] on img at bounding box center [479, 291] width 100 height 75
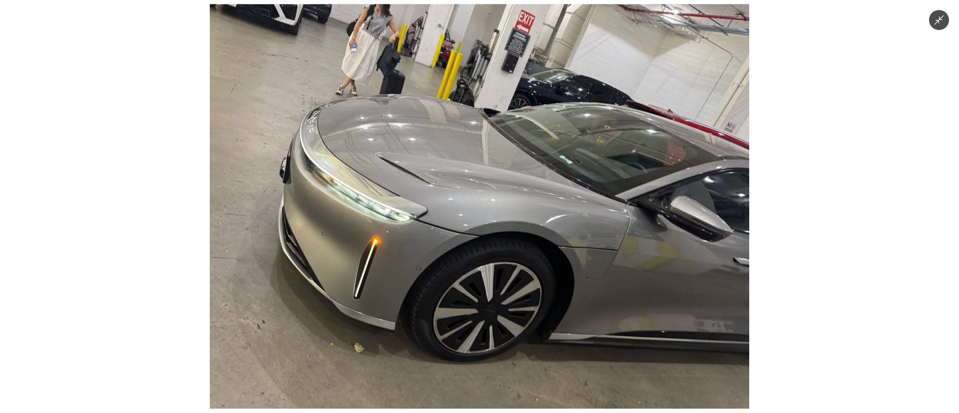
click at [462, 249] on img at bounding box center [479, 206] width 539 height 404
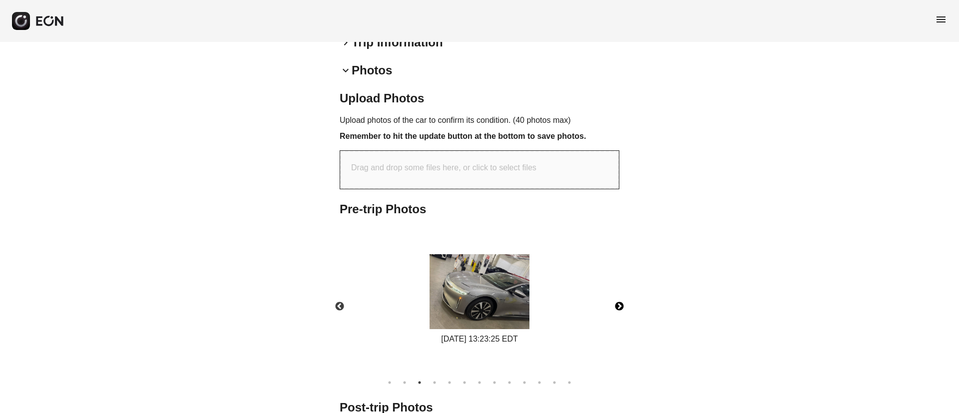
click at [617, 289] on button "Next" at bounding box center [619, 306] width 35 height 35
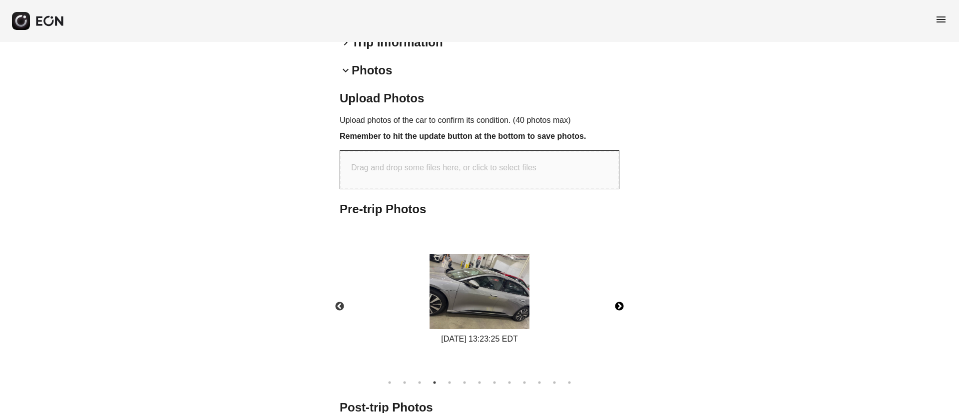
click at [475, 262] on img at bounding box center [479, 291] width 100 height 75
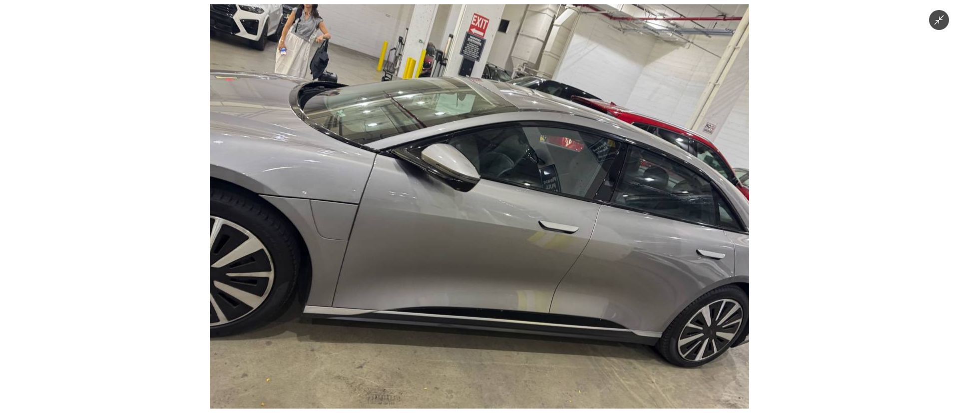
click at [475, 262] on img at bounding box center [479, 206] width 539 height 404
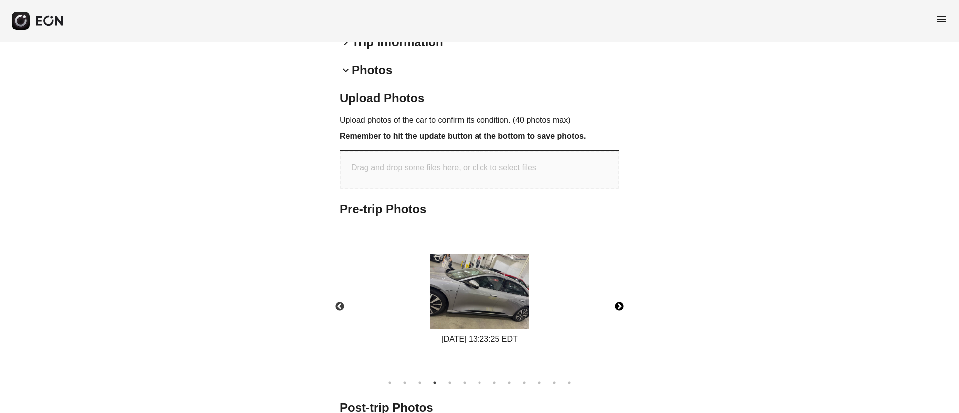
click at [445, 254] on img at bounding box center [479, 291] width 100 height 75
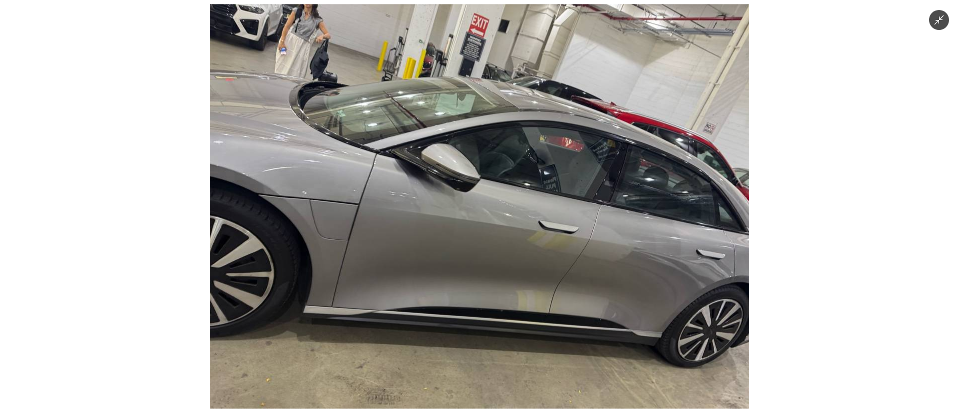
click at [445, 247] on img at bounding box center [479, 206] width 539 height 404
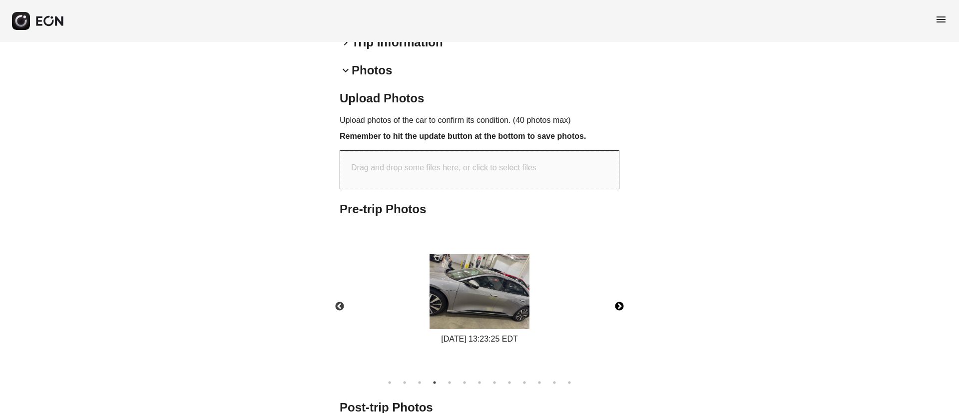
click at [617, 292] on button "Next" at bounding box center [619, 306] width 35 height 35
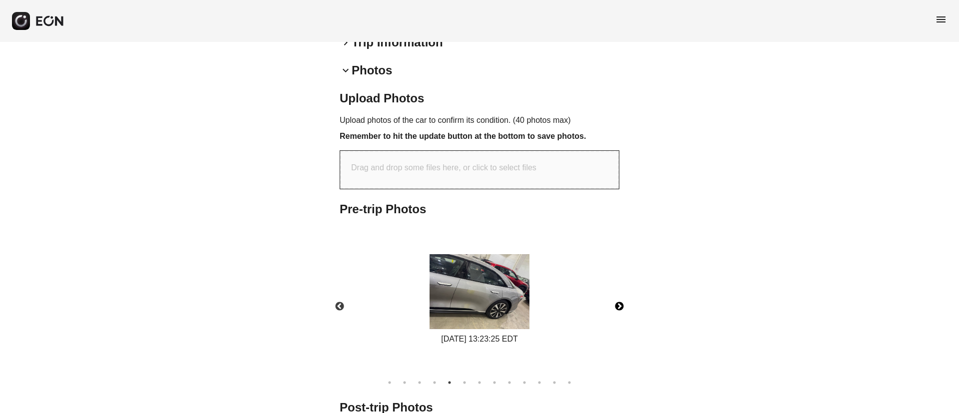
click at [617, 292] on button "Next" at bounding box center [619, 306] width 35 height 35
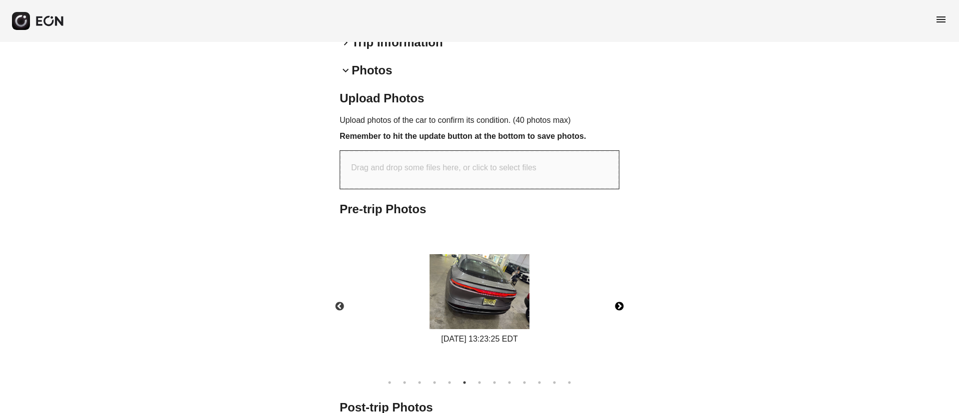
click at [617, 292] on button "Next" at bounding box center [619, 306] width 35 height 35
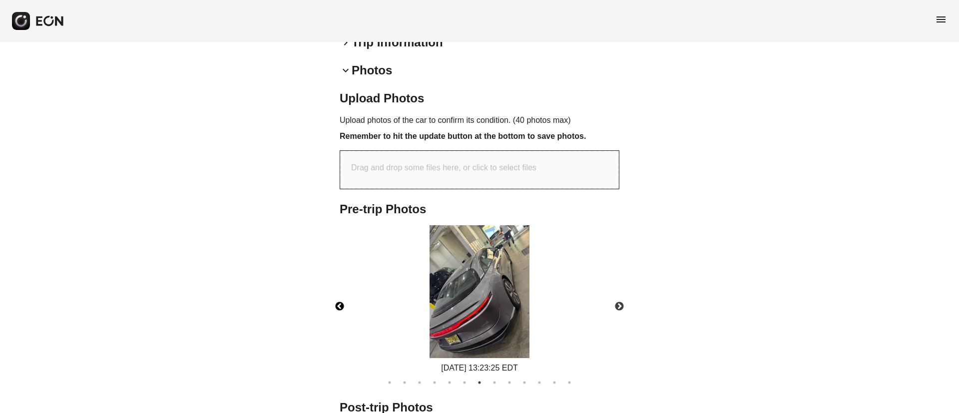
click at [339, 299] on button "Previous" at bounding box center [339, 306] width 35 height 35
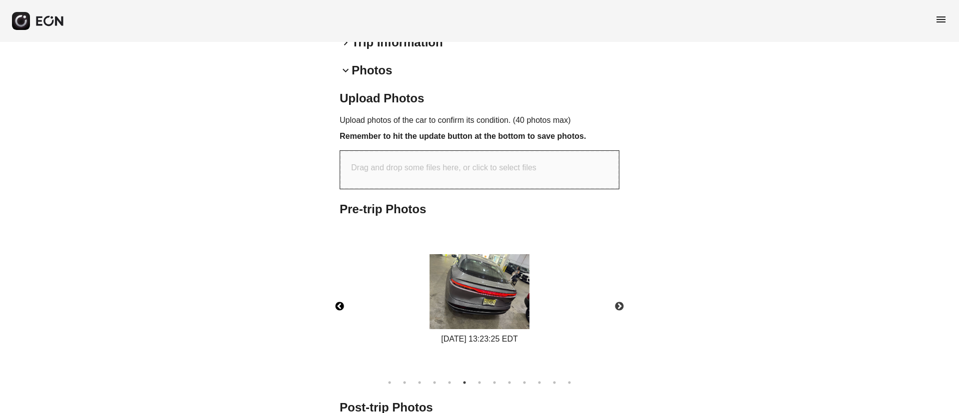
click at [525, 267] on img at bounding box center [479, 291] width 100 height 75
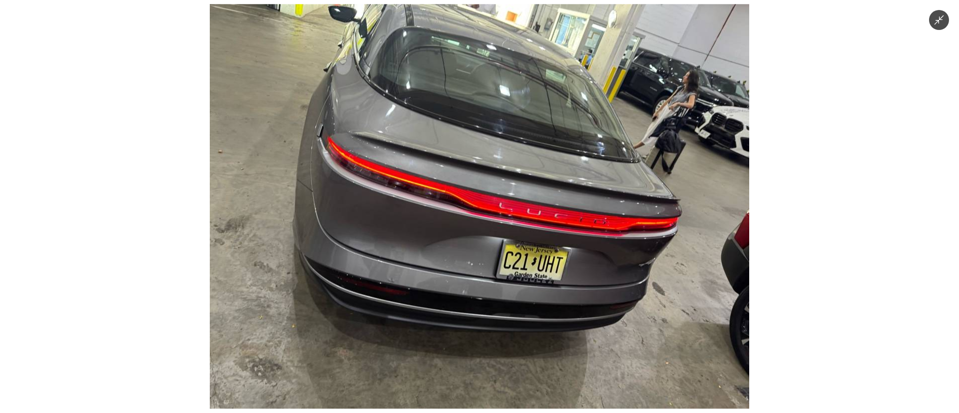
click at [525, 267] on img at bounding box center [479, 206] width 539 height 404
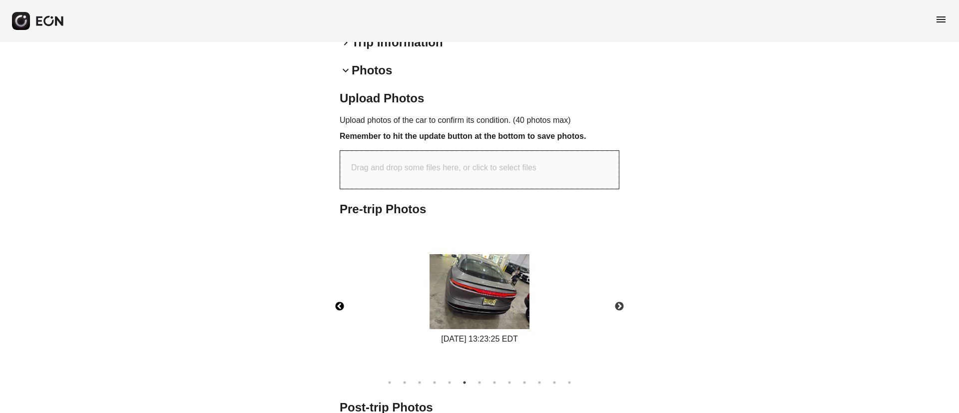
click at [525, 269] on img at bounding box center [479, 291] width 100 height 75
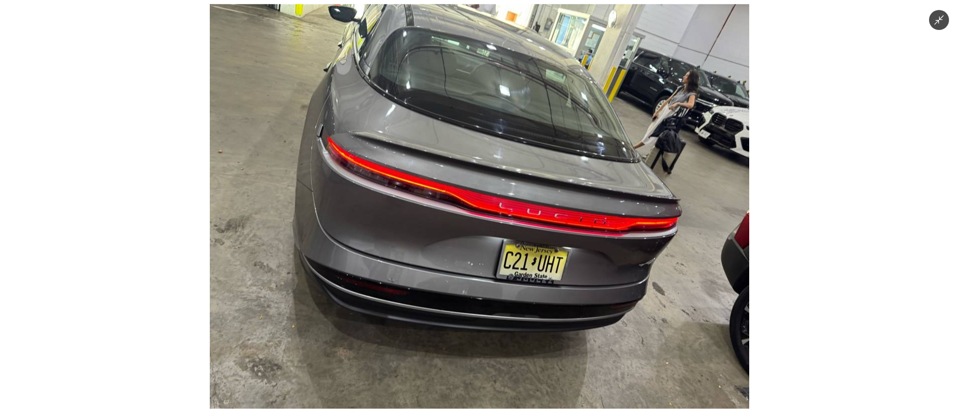
click at [556, 224] on img at bounding box center [479, 206] width 539 height 404
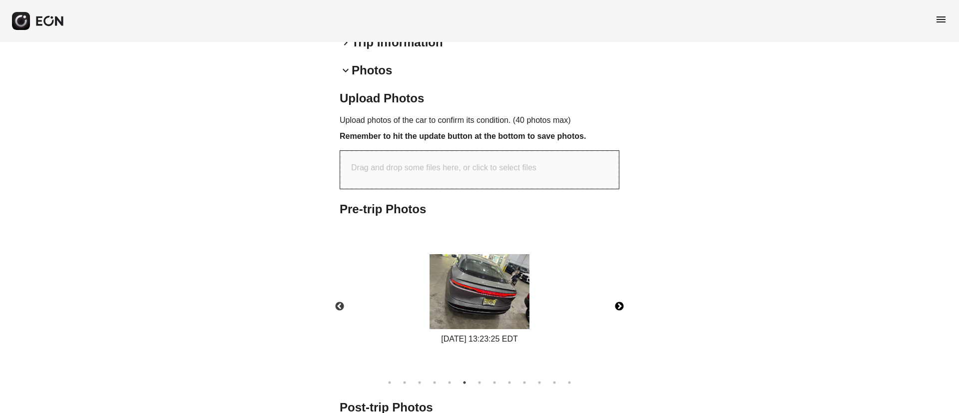
click at [620, 296] on button "Next" at bounding box center [619, 306] width 35 height 35
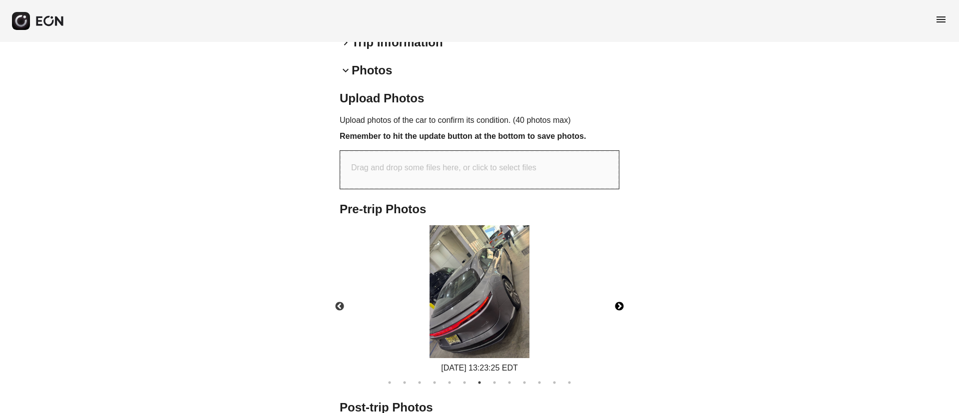
click at [499, 237] on img at bounding box center [479, 291] width 100 height 133
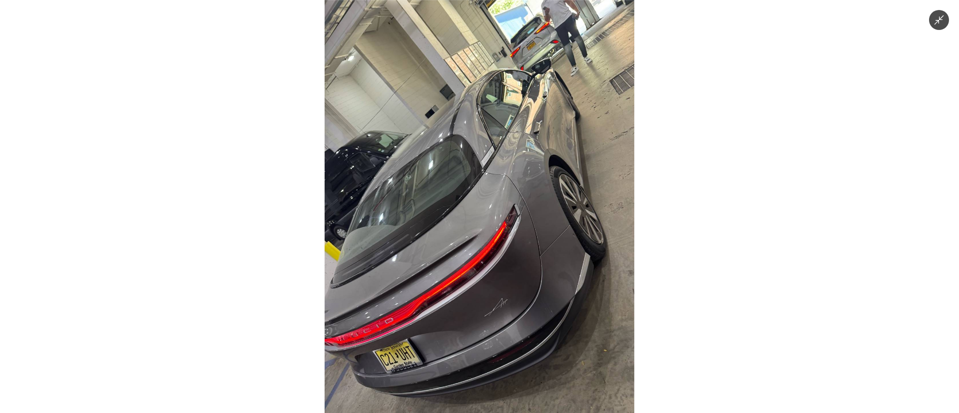
click at [521, 235] on img at bounding box center [480, 206] width 310 height 413
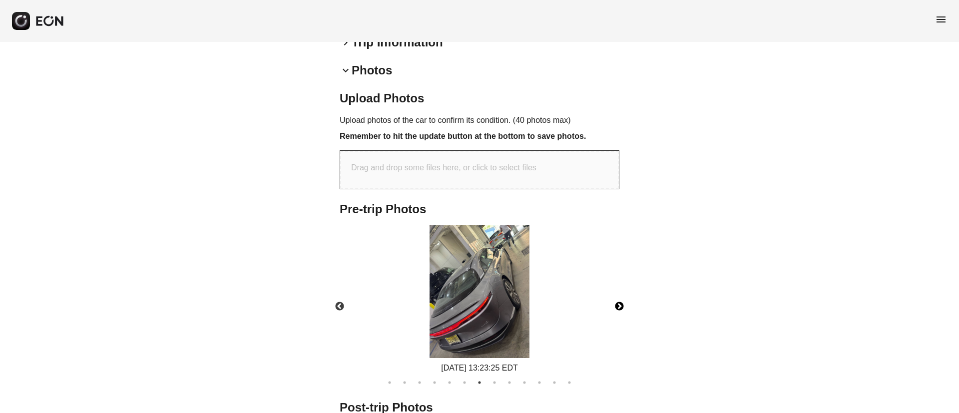
click at [621, 290] on button "Next" at bounding box center [619, 306] width 35 height 35
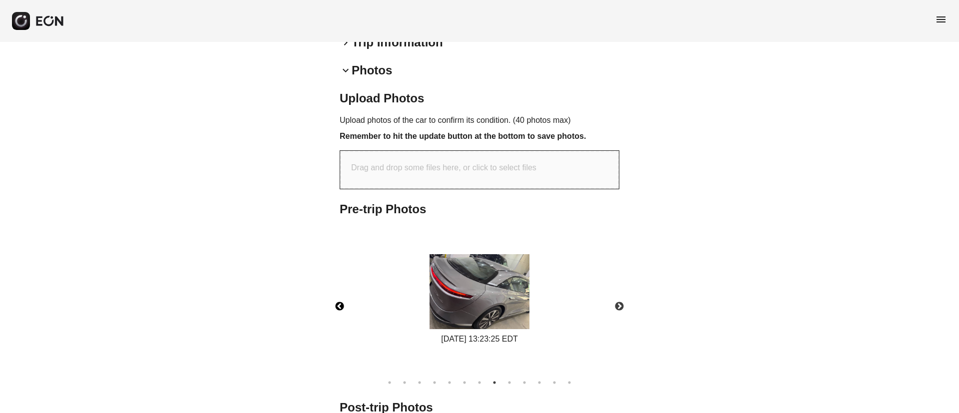
click at [340, 297] on button "Previous" at bounding box center [339, 306] width 35 height 35
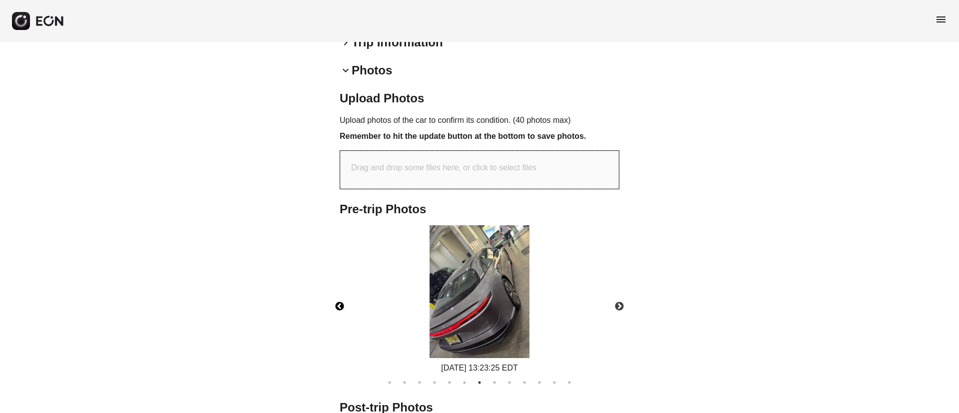
click at [340, 297] on button "Previous" at bounding box center [339, 306] width 35 height 35
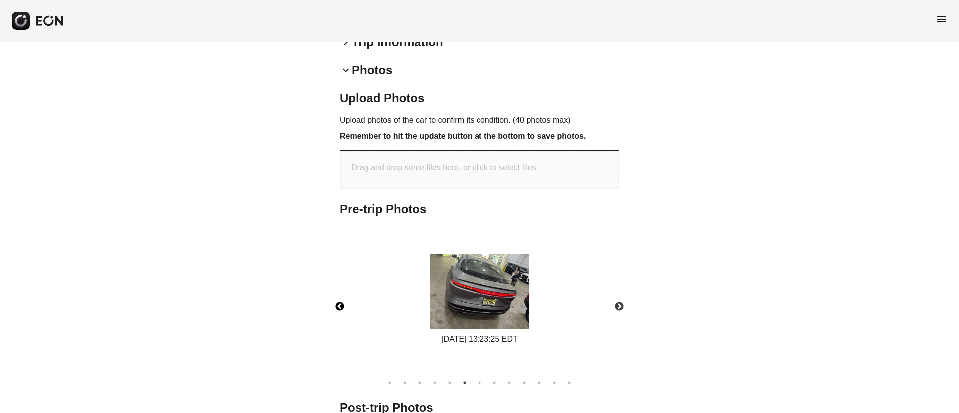
click at [492, 295] on img at bounding box center [479, 291] width 100 height 75
click at [509, 286] on img at bounding box center [479, 291] width 100 height 75
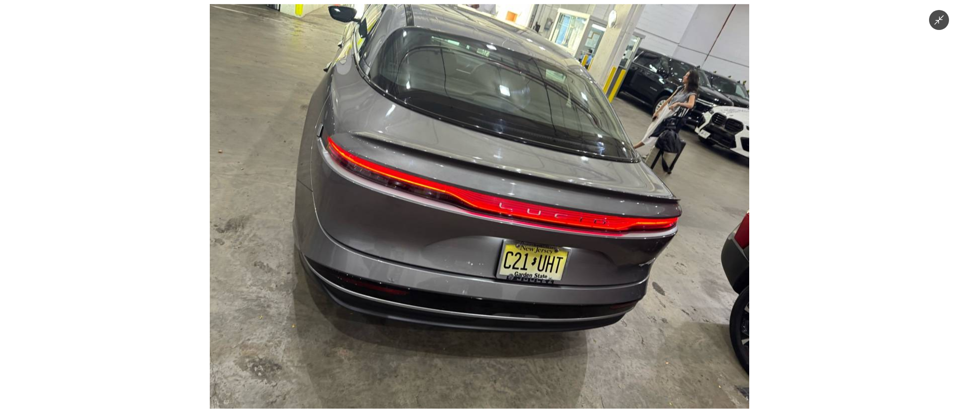
click at [549, 235] on img at bounding box center [479, 206] width 539 height 404
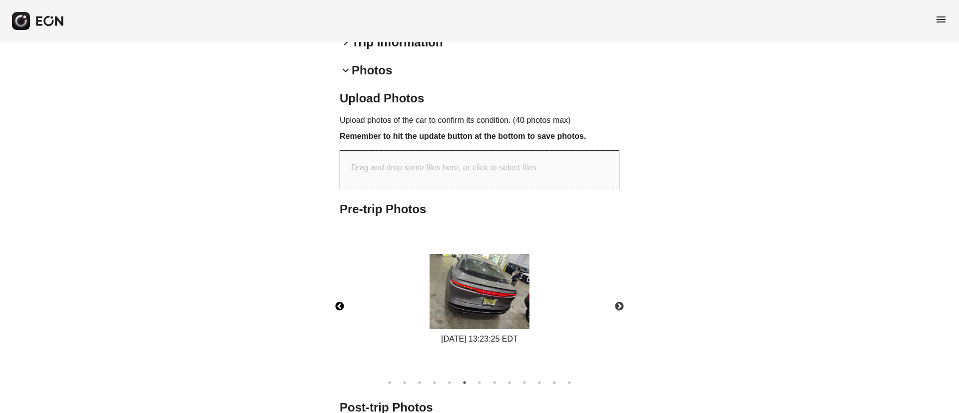
click at [342, 295] on button "Previous" at bounding box center [339, 306] width 35 height 35
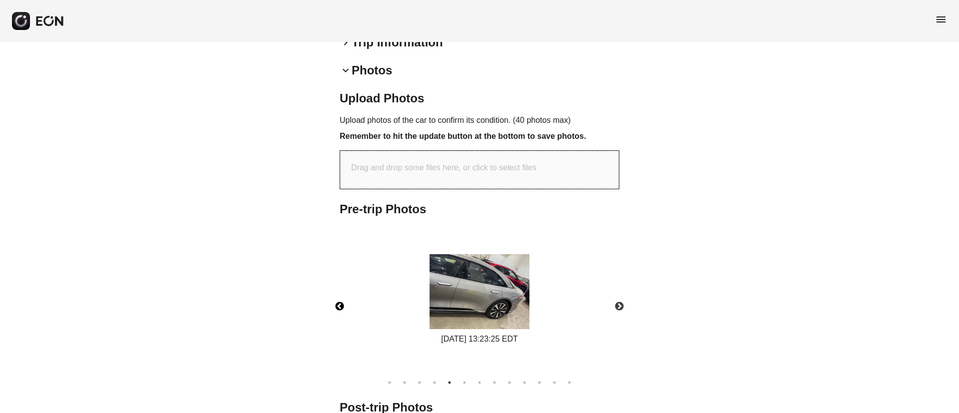
click at [343, 296] on button "Previous" at bounding box center [339, 306] width 35 height 35
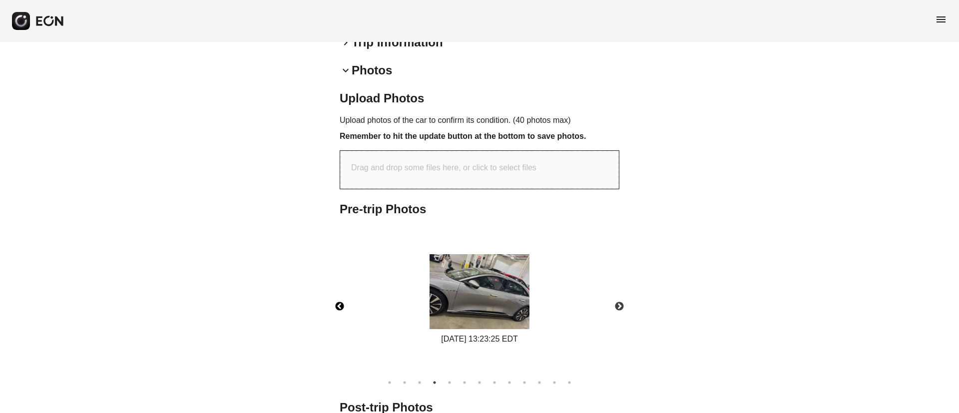
click at [449, 254] on img at bounding box center [479, 291] width 100 height 75
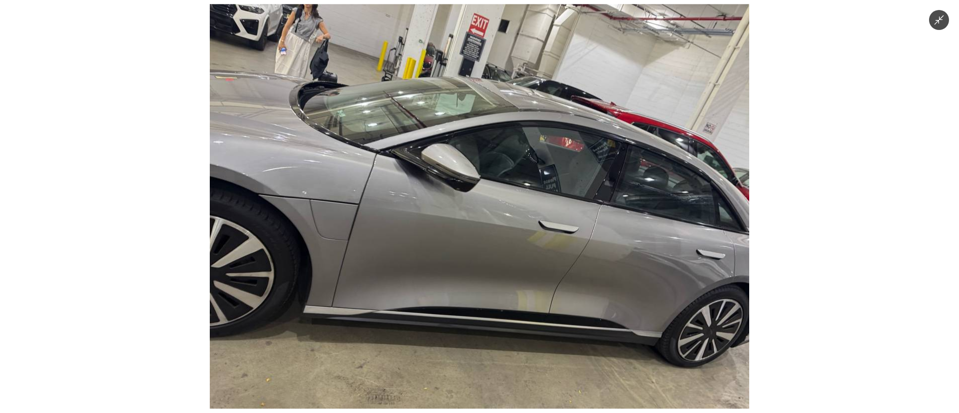
click at [424, 211] on img at bounding box center [479, 206] width 539 height 404
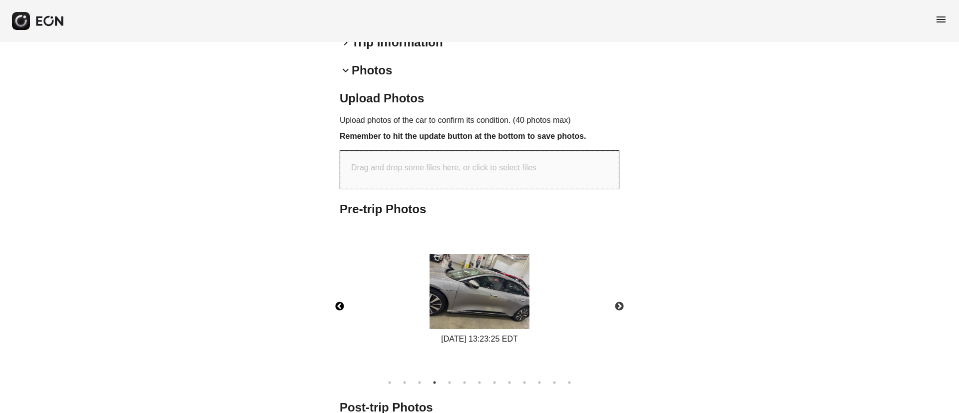
click at [441, 254] on img at bounding box center [479, 291] width 100 height 75
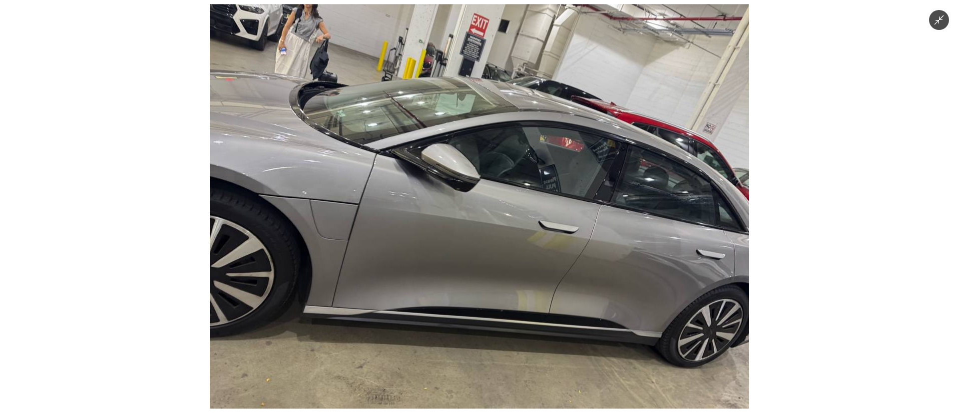
click at [425, 234] on img at bounding box center [479, 206] width 539 height 404
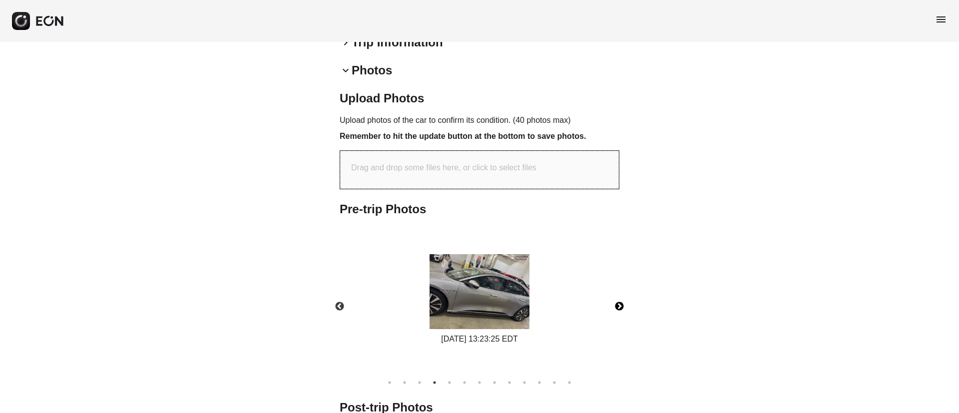
click at [612, 291] on button "Next" at bounding box center [619, 306] width 35 height 35
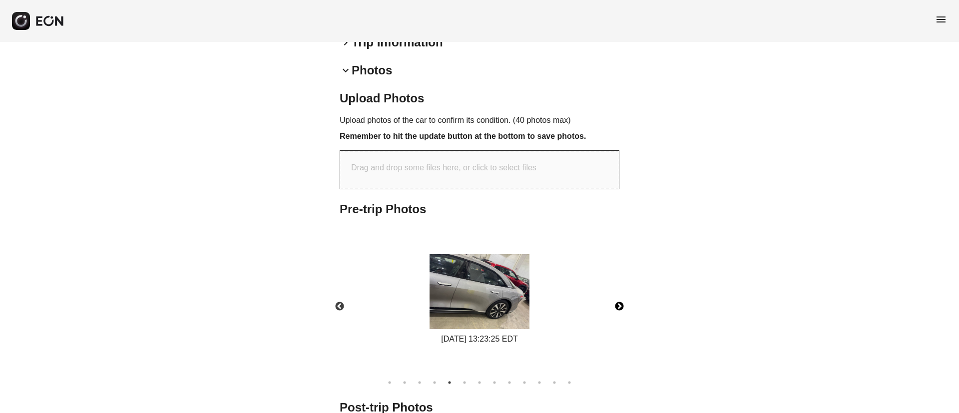
click at [617, 294] on button "Next" at bounding box center [619, 306] width 35 height 35
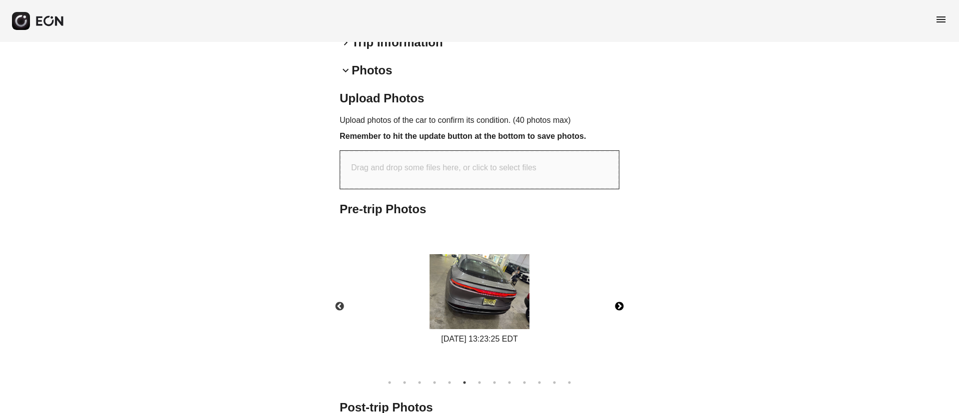
click at [617, 294] on button "Next" at bounding box center [619, 306] width 35 height 35
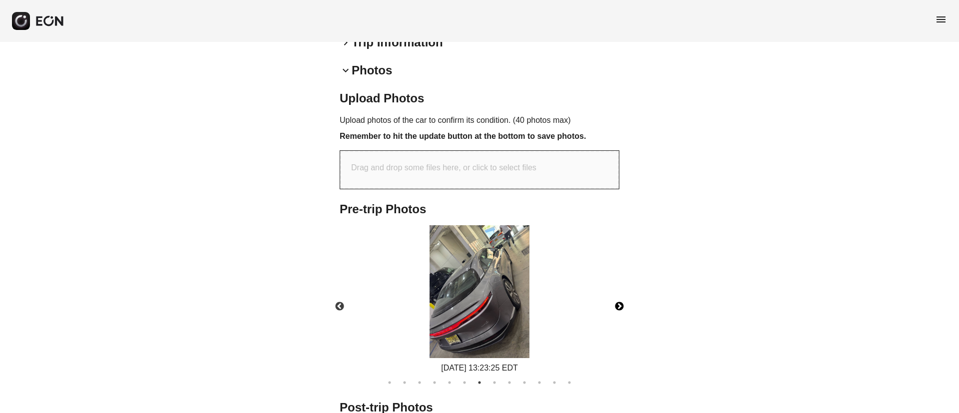
click at [617, 294] on button "Next" at bounding box center [619, 306] width 35 height 35
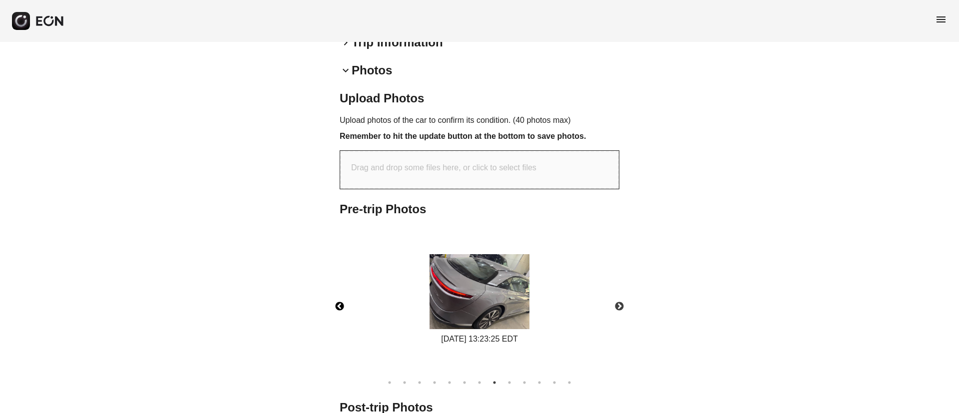
click at [343, 297] on button "Previous" at bounding box center [339, 306] width 35 height 35
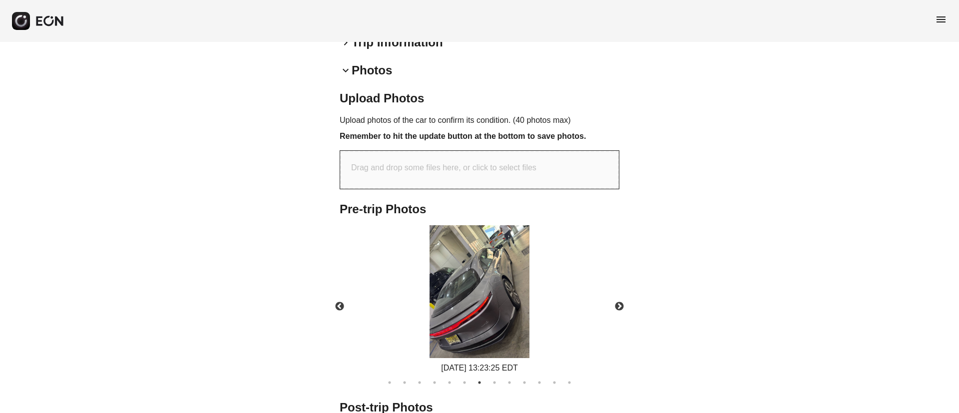
click at [530, 250] on div "09/04/2025 13:23:25 EDT" at bounding box center [479, 299] width 110 height 149
click at [515, 252] on img at bounding box center [479, 291] width 100 height 133
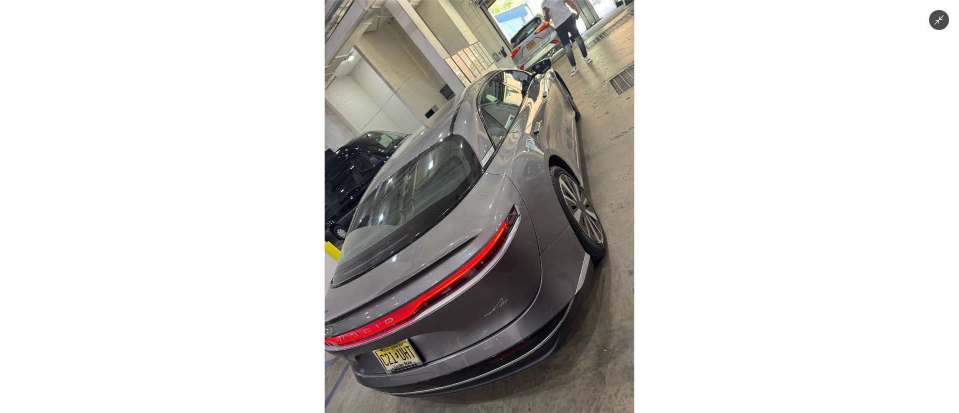
click at [554, 124] on img at bounding box center [480, 206] width 310 height 413
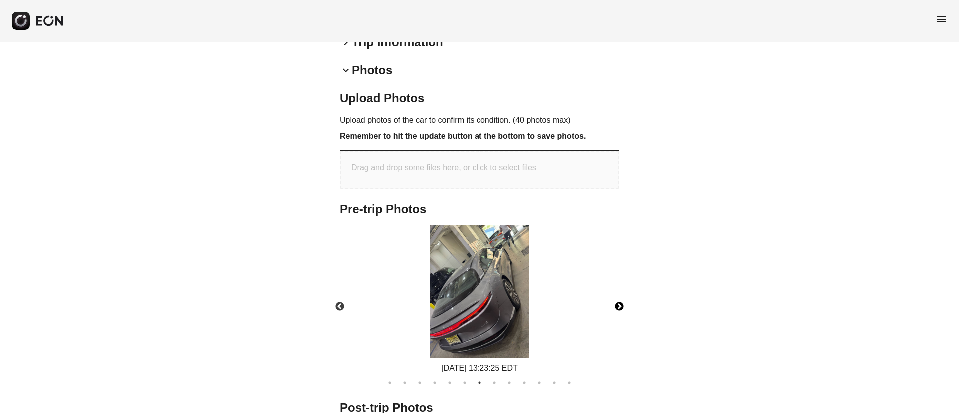
click at [618, 296] on button "Next" at bounding box center [619, 306] width 35 height 35
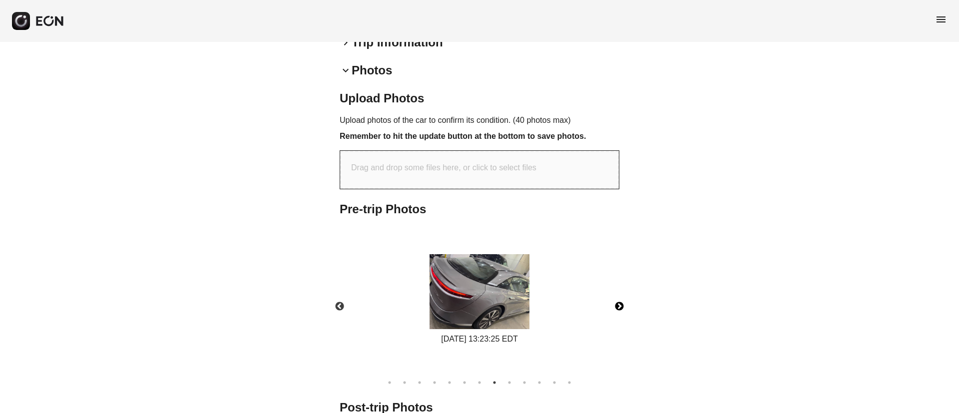
click at [618, 296] on button "Next" at bounding box center [619, 306] width 35 height 35
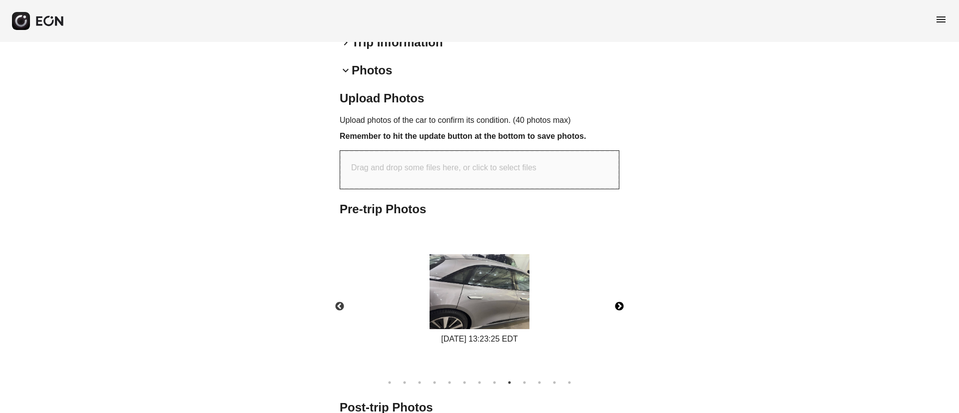
click at [618, 296] on button "Next" at bounding box center [619, 306] width 35 height 35
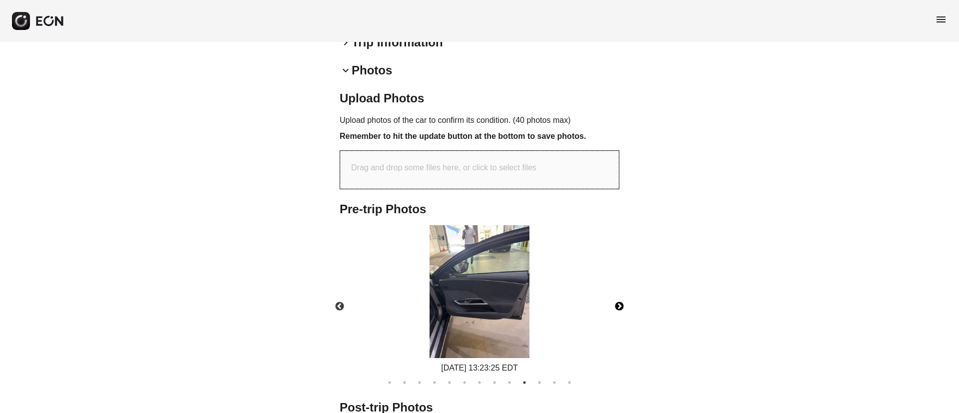
click at [618, 296] on button "Next" at bounding box center [619, 306] width 35 height 35
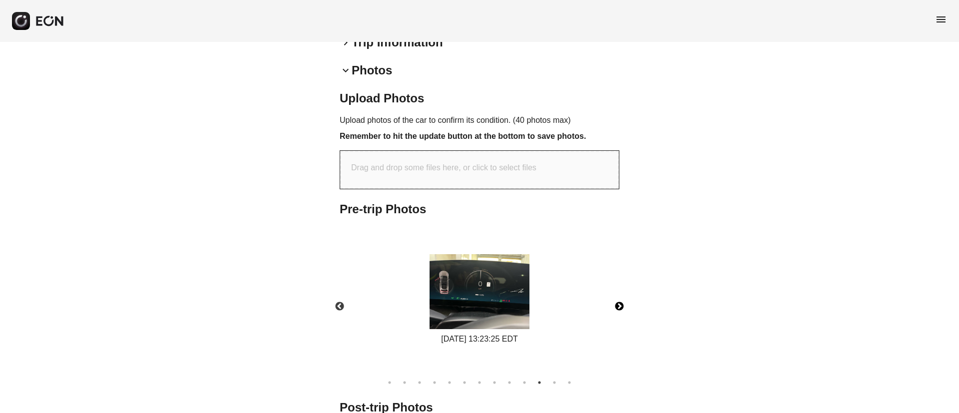
click at [618, 296] on button "Next" at bounding box center [619, 306] width 35 height 35
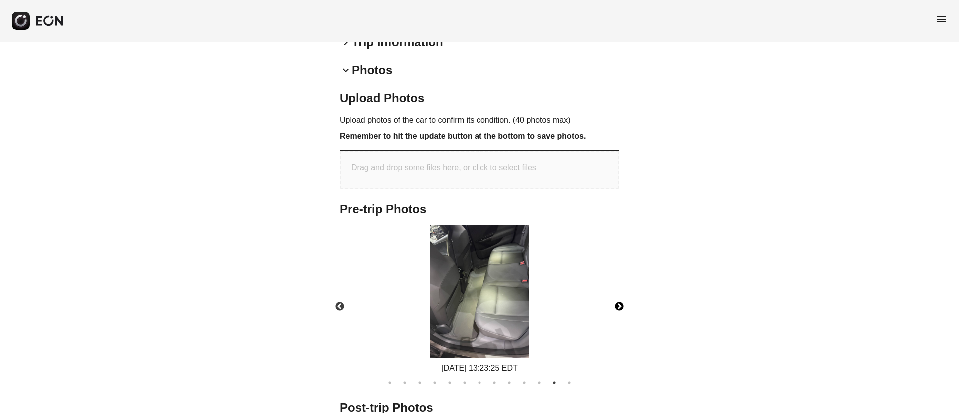
click at [618, 296] on button "Next" at bounding box center [619, 306] width 35 height 35
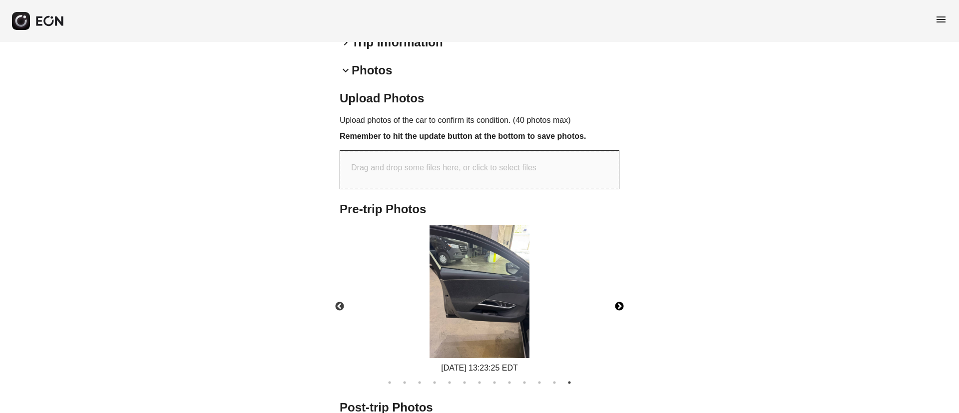
click at [465, 296] on img at bounding box center [479, 291] width 100 height 133
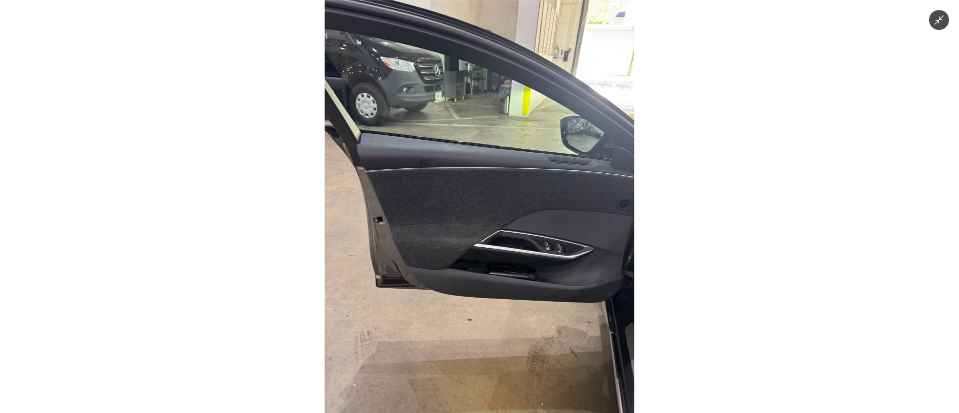
click at [465, 296] on img at bounding box center [480, 206] width 310 height 413
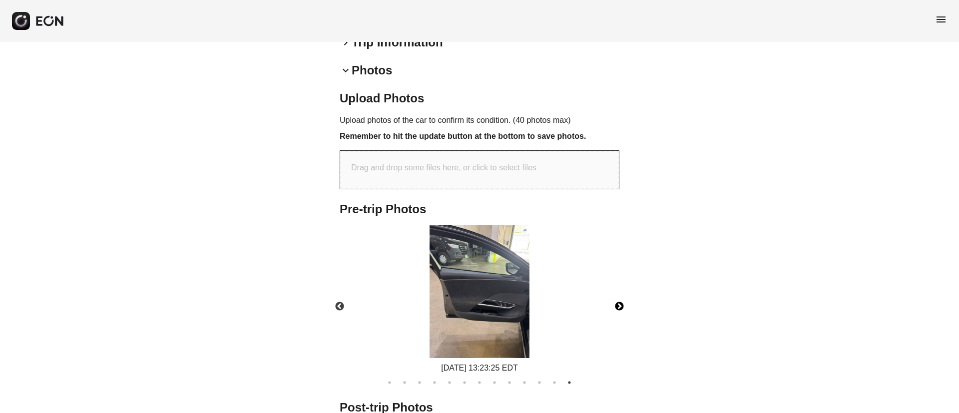
click at [624, 292] on button "Next" at bounding box center [619, 306] width 35 height 35
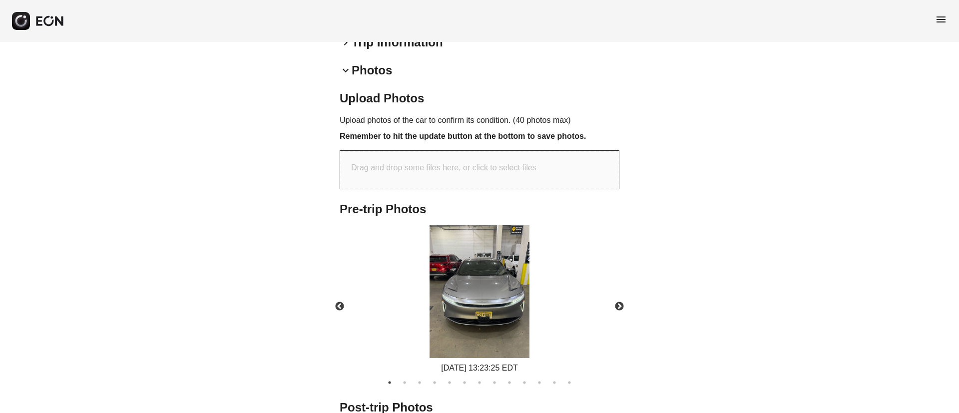
click at [936, 19] on span "menu" at bounding box center [941, 19] width 12 height 12
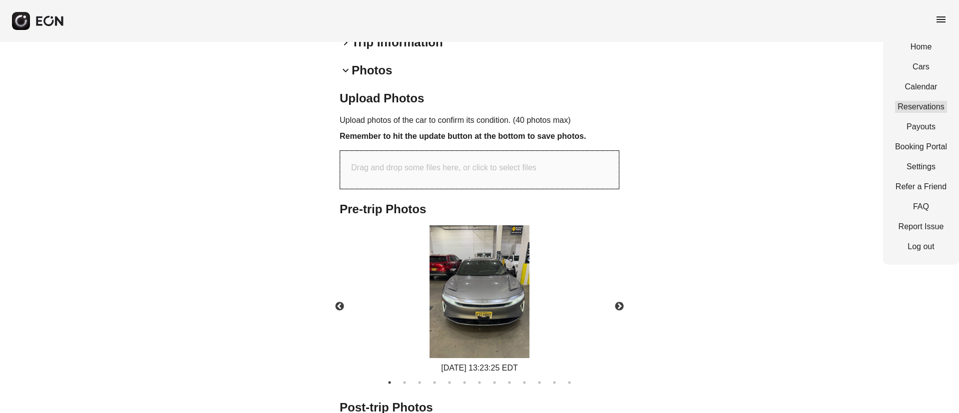
click at [923, 108] on link "Reservations" at bounding box center [921, 107] width 52 height 12
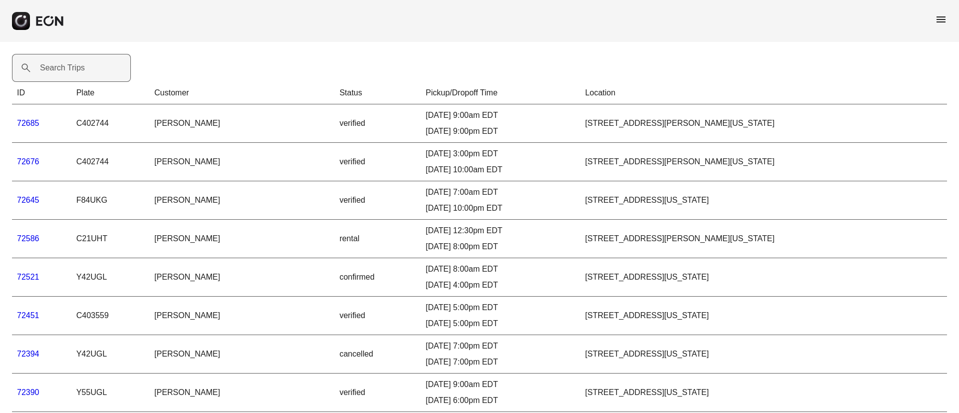
click at [76, 71] on label "Search Trips" at bounding box center [62, 68] width 45 height 12
click at [76, 71] on Trips "Search Trips" at bounding box center [71, 68] width 119 height 28
paste Trips "*******"
type Trips "*******"
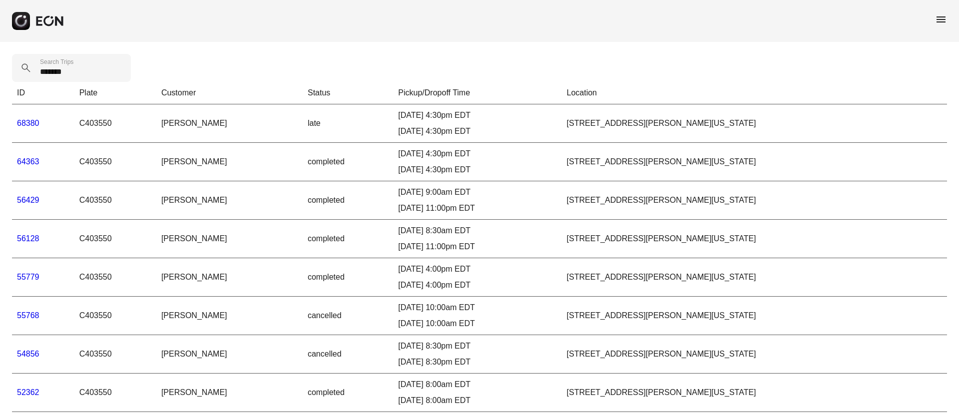
click at [33, 123] on link "68380" at bounding box center [28, 123] width 22 height 8
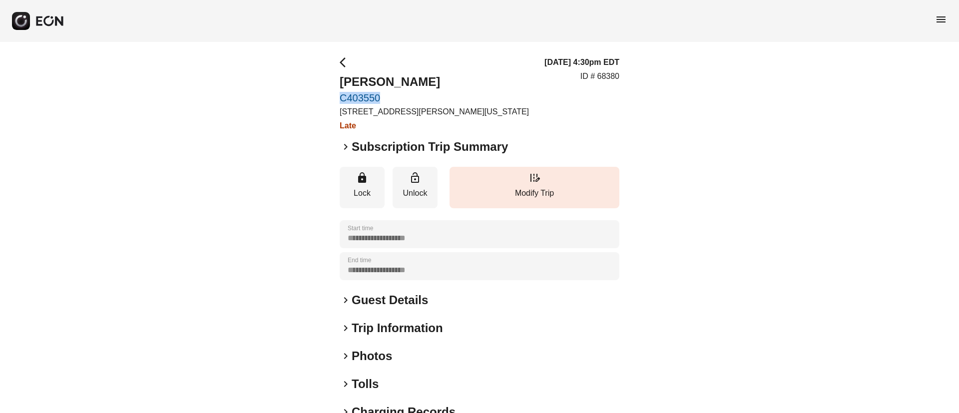
drag, startPoint x: 330, startPoint y: 94, endPoint x: 407, endPoint y: 98, distance: 77.5
click at [407, 98] on div "**********" at bounding box center [479, 270] width 959 height 456
copy link "C403550"
click at [942, 17] on span "menu" at bounding box center [941, 19] width 12 height 12
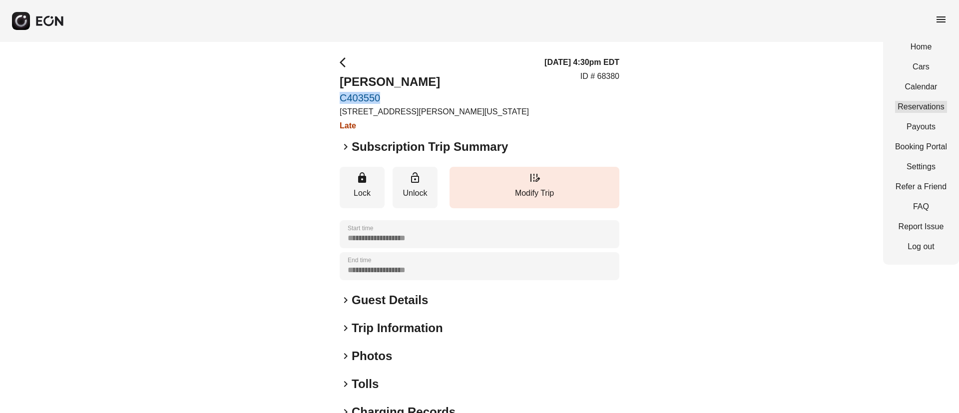
click at [911, 104] on link "Reservations" at bounding box center [921, 107] width 52 height 12
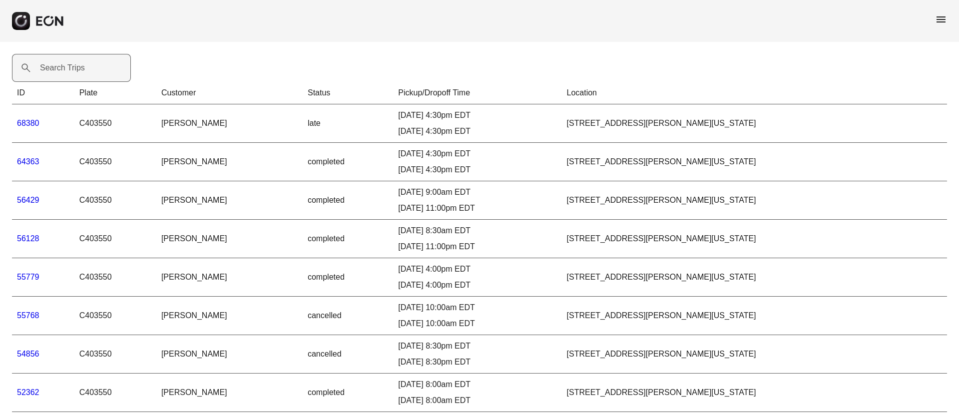
click at [73, 68] on label "Search Trips" at bounding box center [62, 68] width 45 height 12
click at [73, 68] on Trips "Search Trips" at bounding box center [71, 68] width 119 height 28
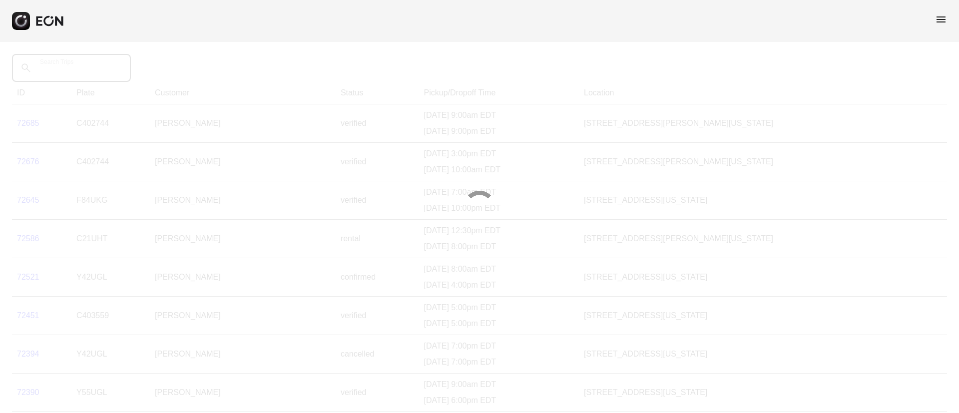
paste Trips "*******"
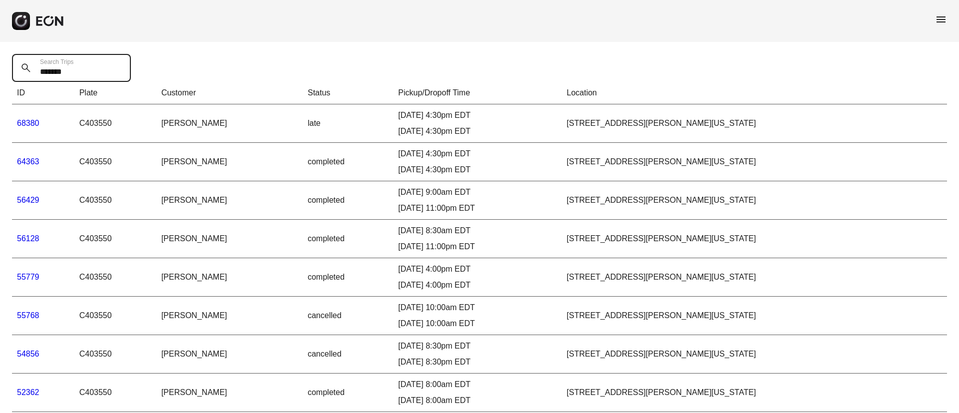
drag, startPoint x: 66, startPoint y: 81, endPoint x: 10, endPoint y: 84, distance: 56.0
paste Trips "text"
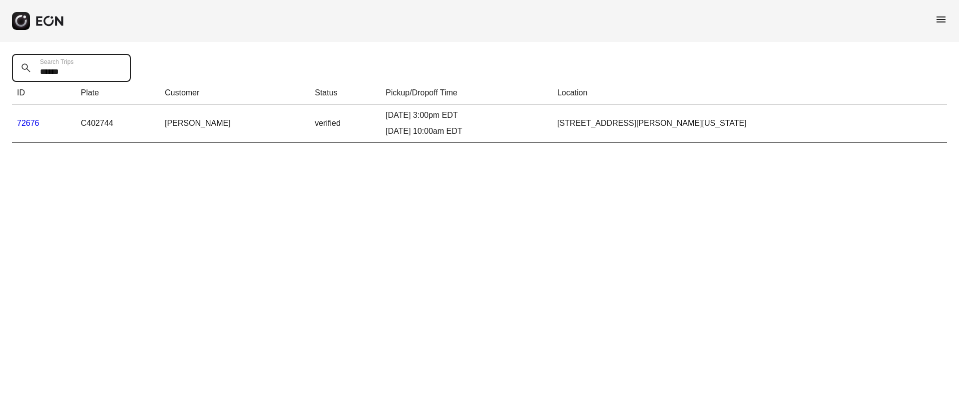
type Trips "*****"
click at [27, 121] on link "72676" at bounding box center [28, 123] width 22 height 8
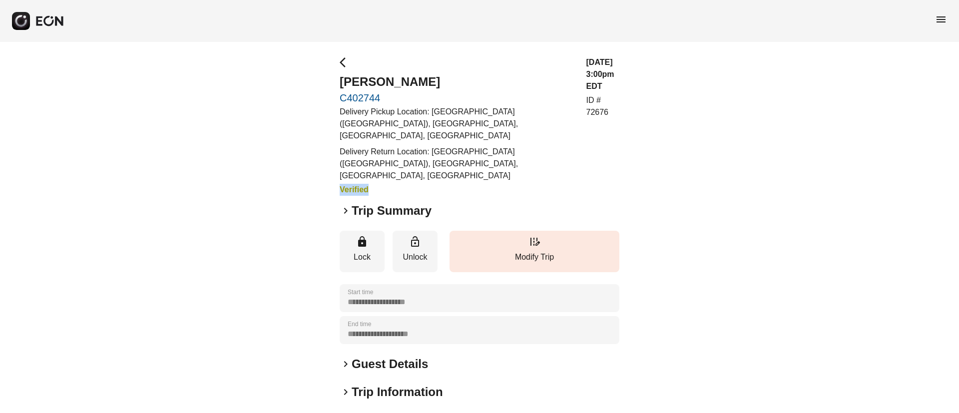
drag, startPoint x: 335, startPoint y: 163, endPoint x: 386, endPoint y: 169, distance: 51.7
click at [386, 169] on div "**********" at bounding box center [479, 302] width 959 height 520
copy h3 "Verified"
